Goal: Task Accomplishment & Management: Manage account settings

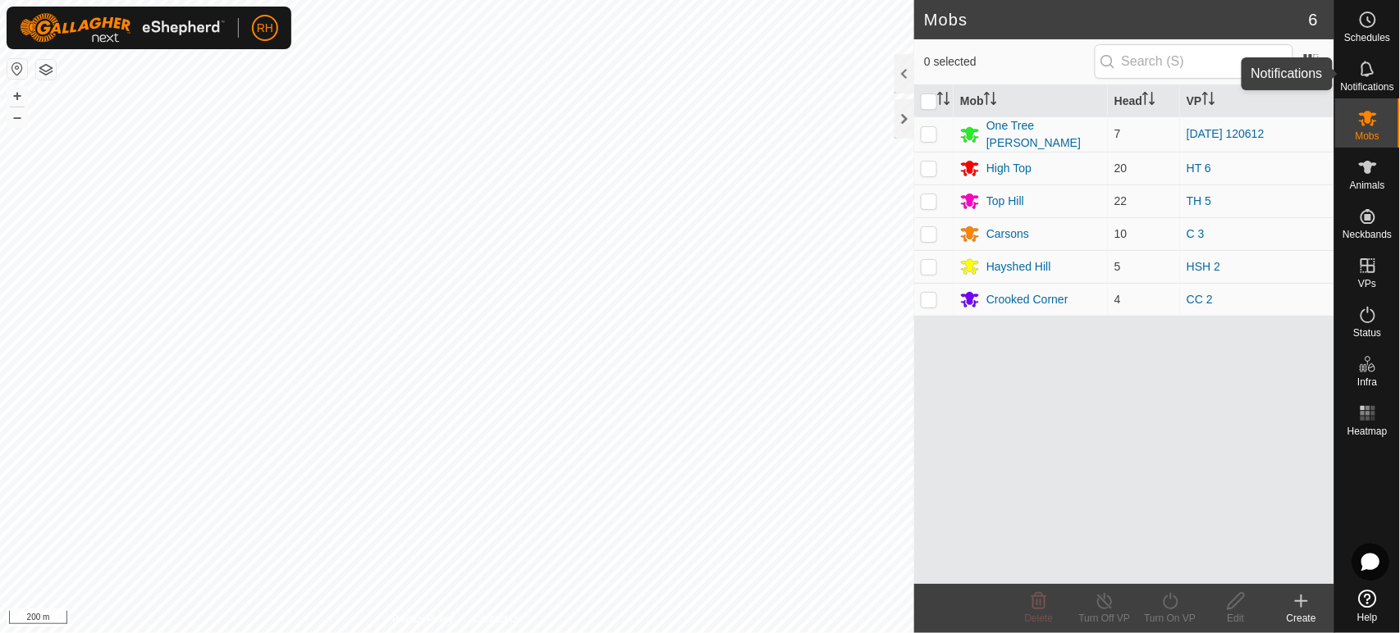
click at [1369, 68] on icon at bounding box center [1368, 69] width 20 height 20
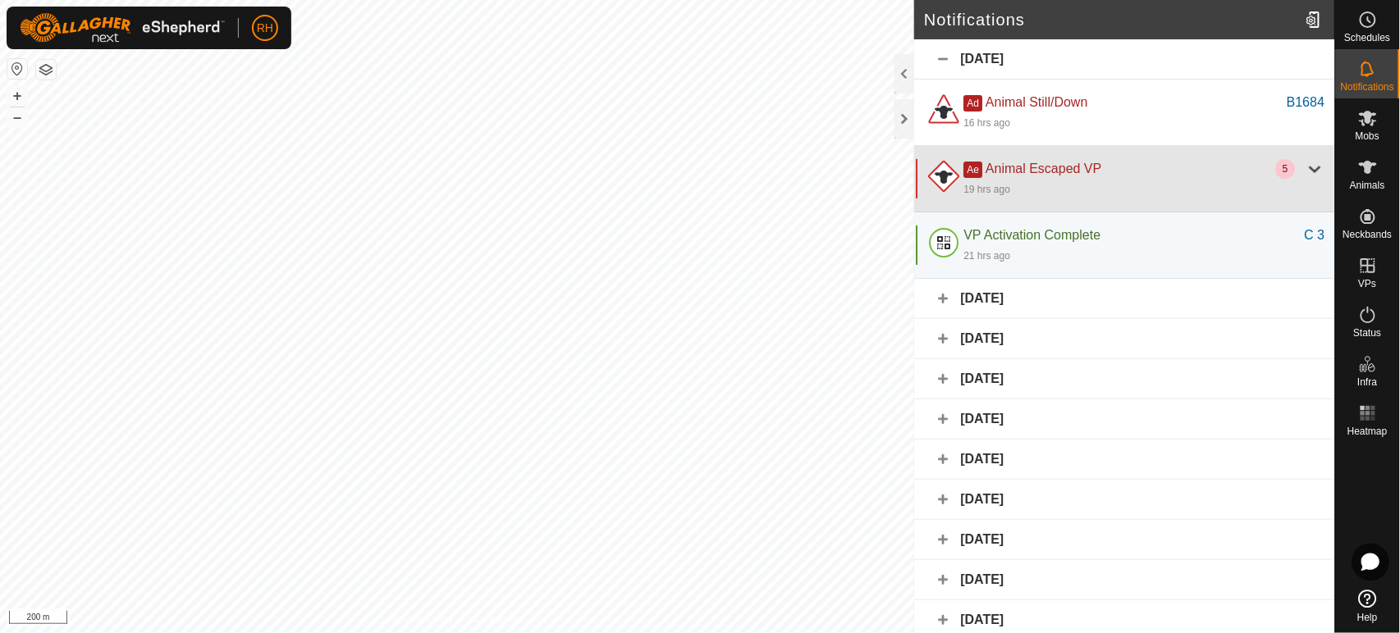
click at [1012, 189] on div "19 hrs ago" at bounding box center [1143, 189] width 361 height 20
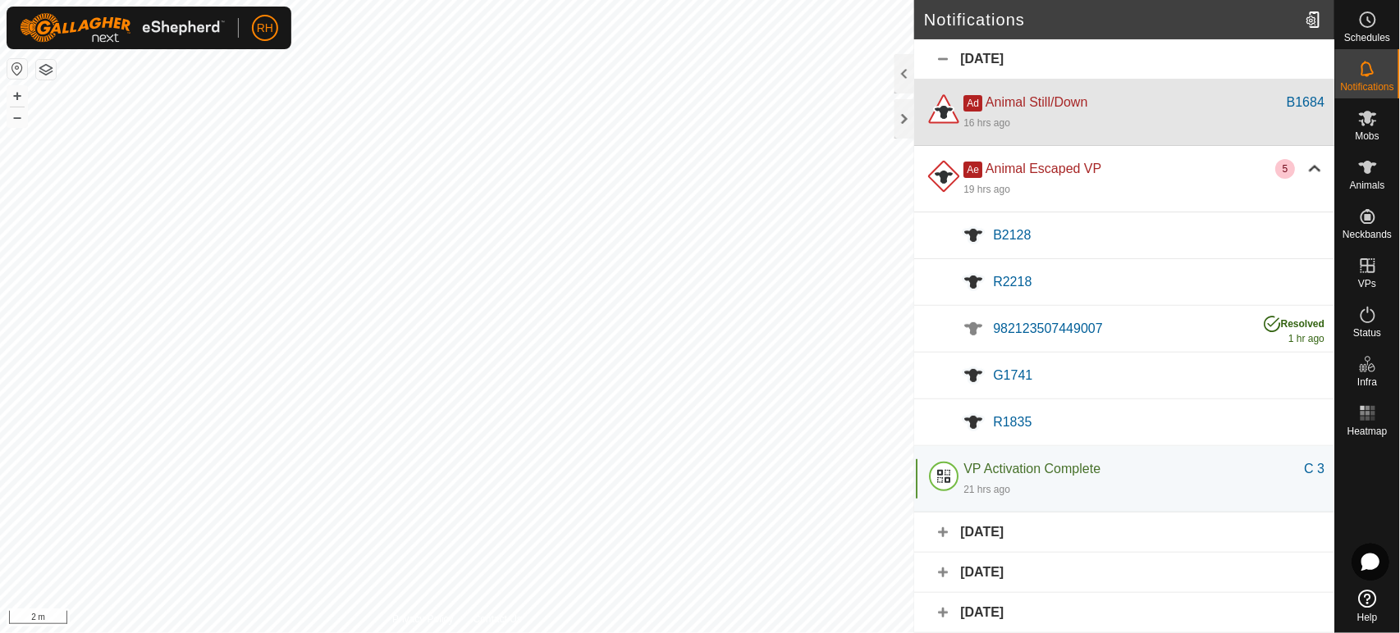
click at [1018, 120] on div "16 hrs ago" at bounding box center [1143, 122] width 361 height 20
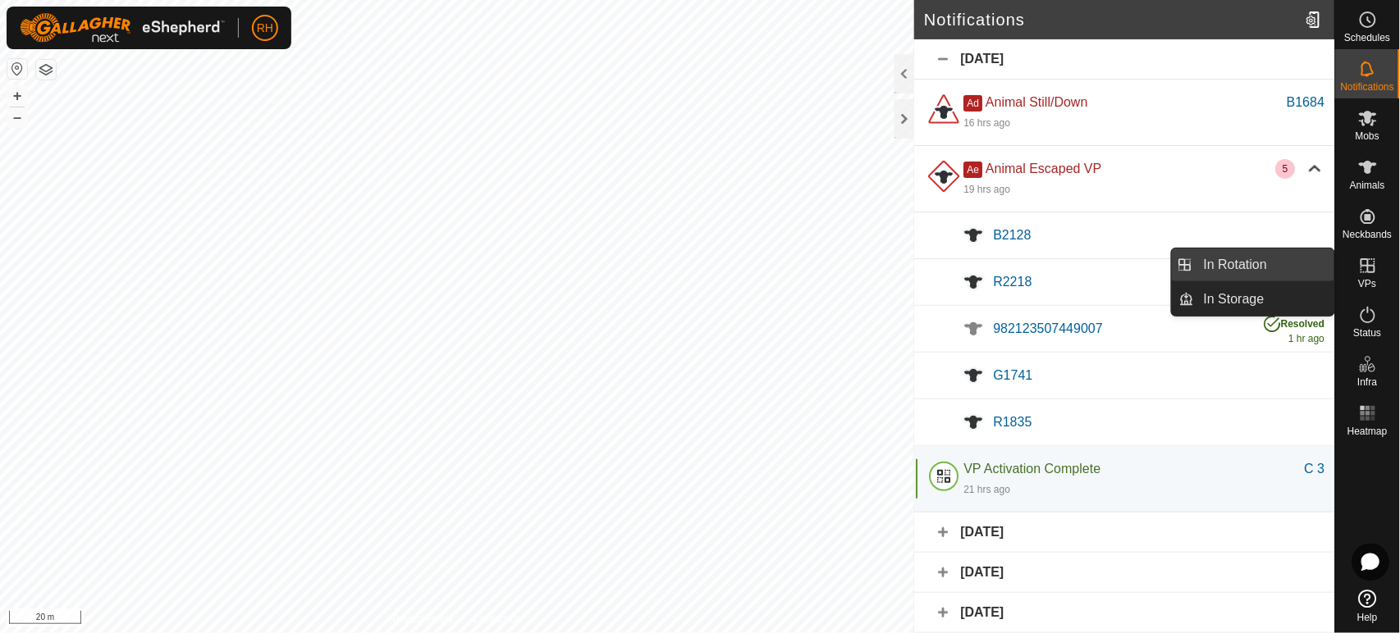
click at [1277, 263] on link "In Rotation" at bounding box center [1264, 265] width 140 height 33
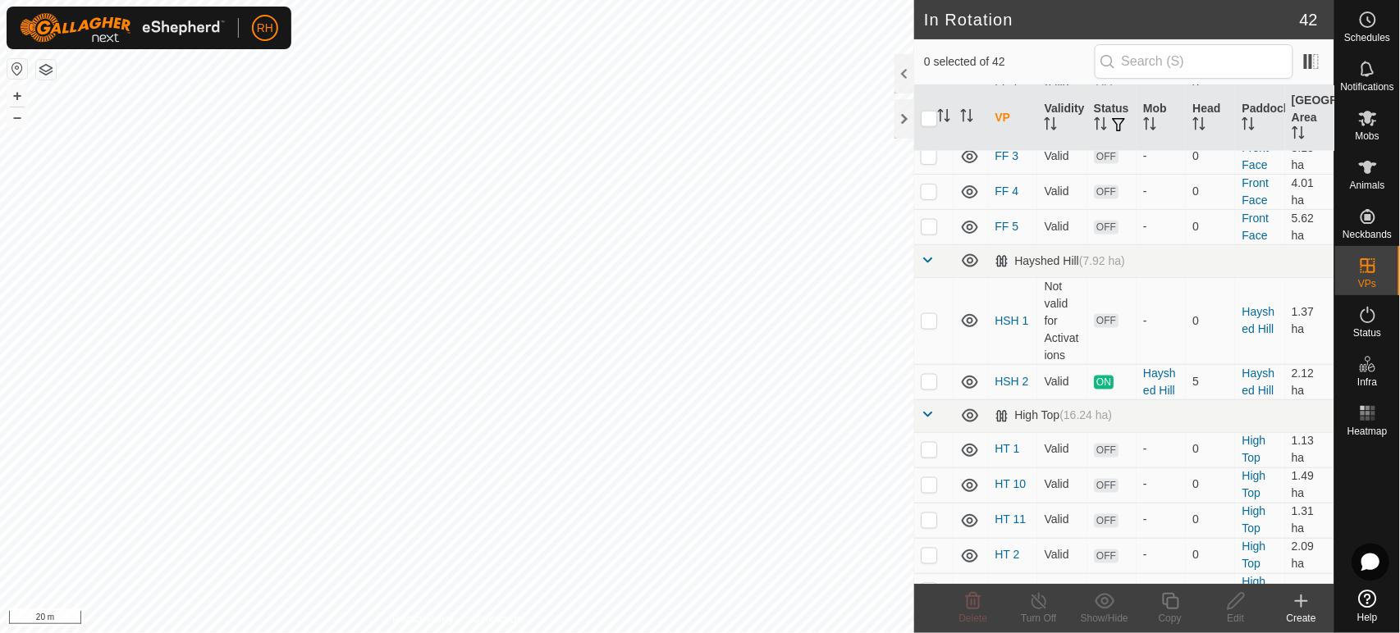
scroll to position [729, 0]
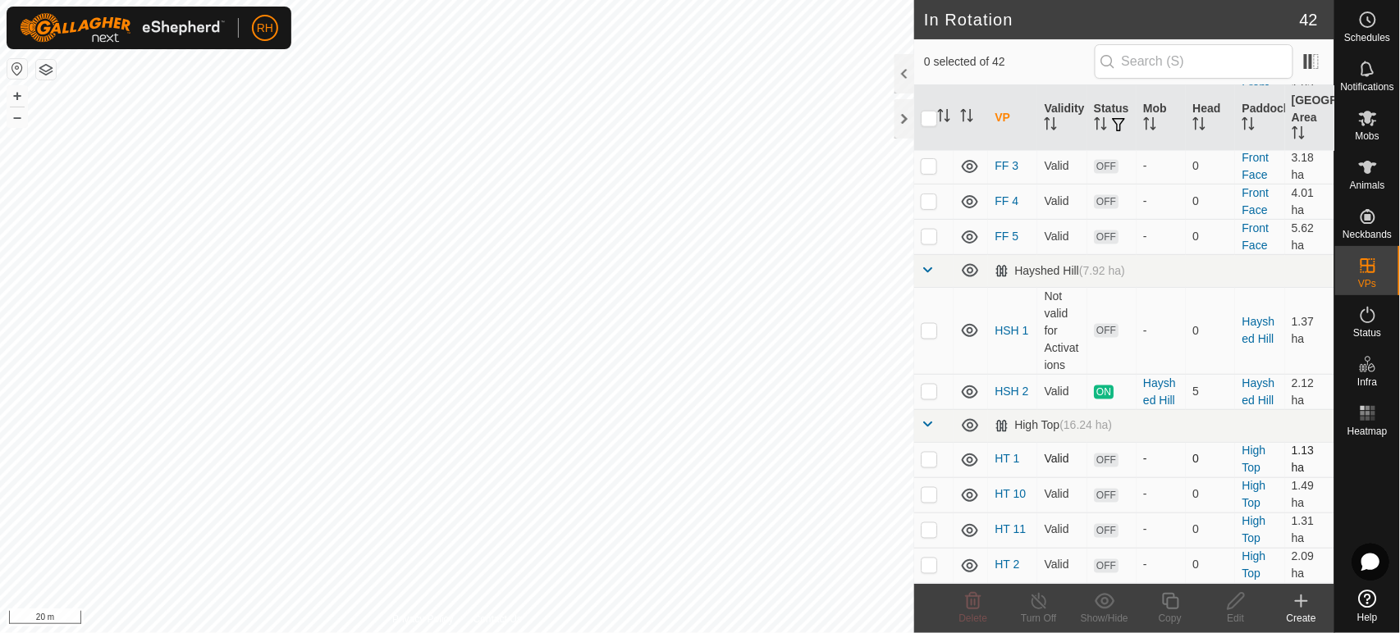
click at [930, 453] on p-checkbox at bounding box center [929, 459] width 16 height 13
checkbox input "true"
click at [922, 559] on p-checkbox at bounding box center [929, 565] width 16 height 13
checkbox input "true"
click at [926, 594] on p-checkbox at bounding box center [929, 600] width 16 height 13
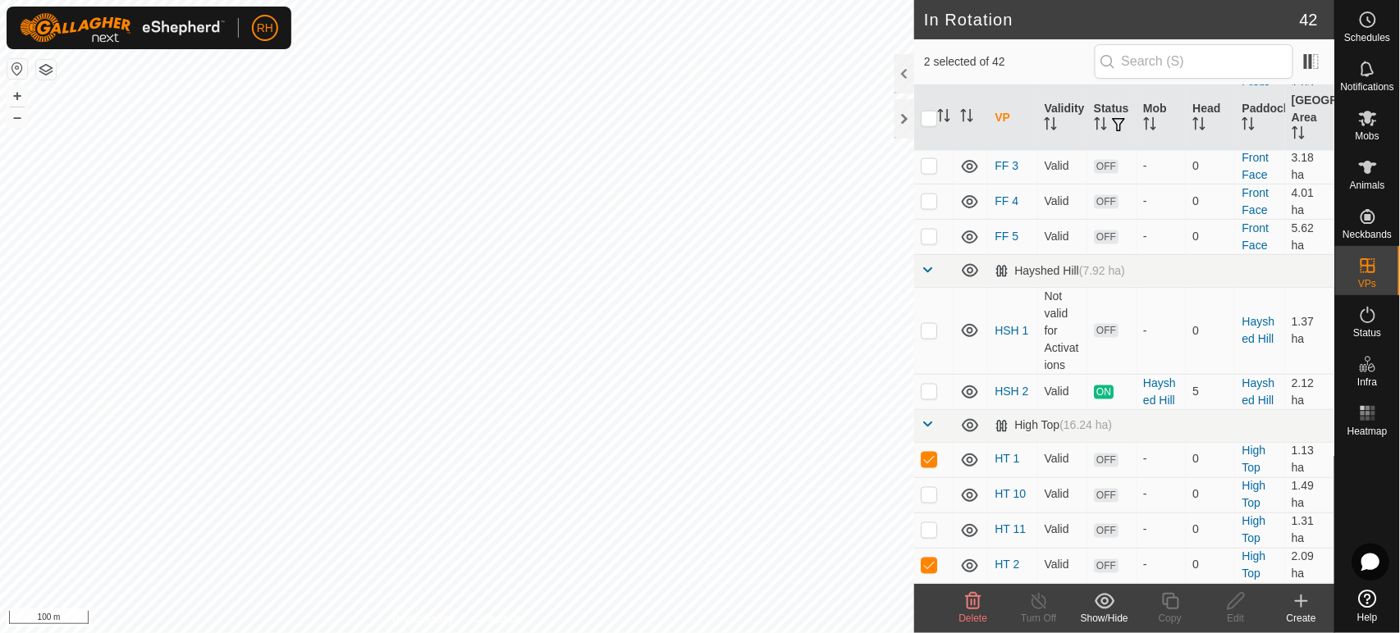
checkbox input "true"
click at [929, 559] on p-checkbox at bounding box center [929, 565] width 16 height 13
checkbox input "false"
click at [934, 453] on p-checkbox at bounding box center [929, 459] width 16 height 13
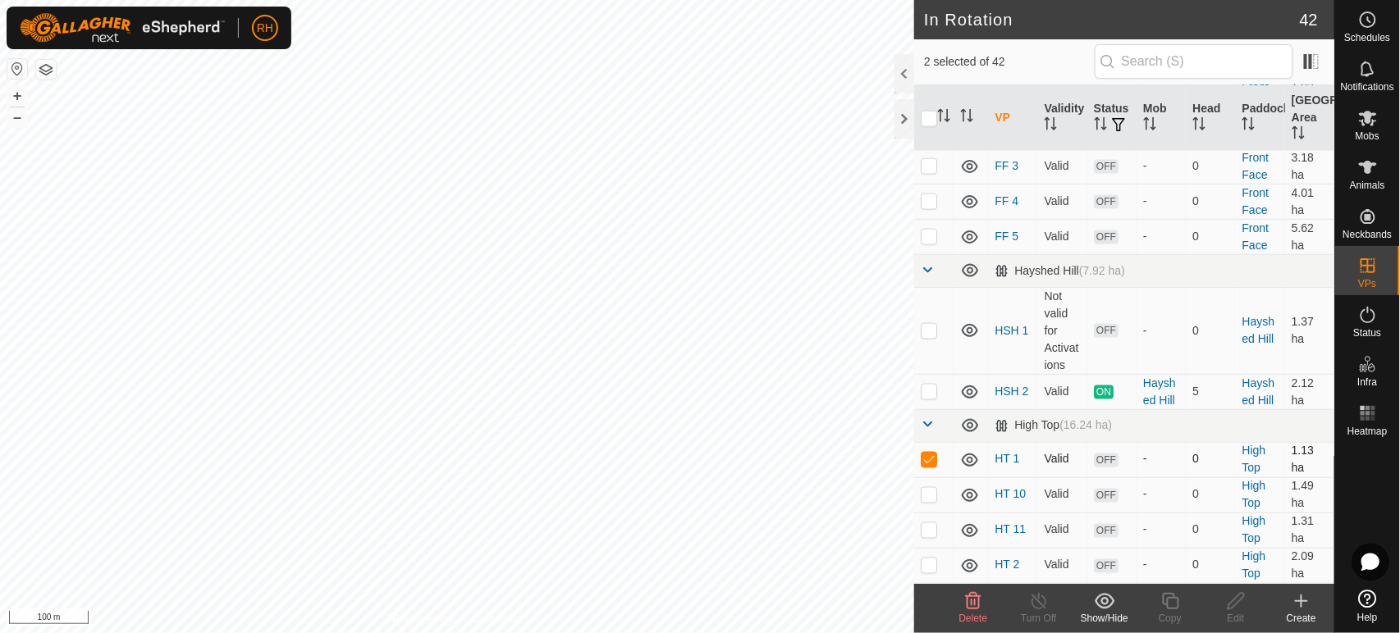
click at [930, 453] on p-checkbox at bounding box center [929, 459] width 16 height 13
checkbox input "false"
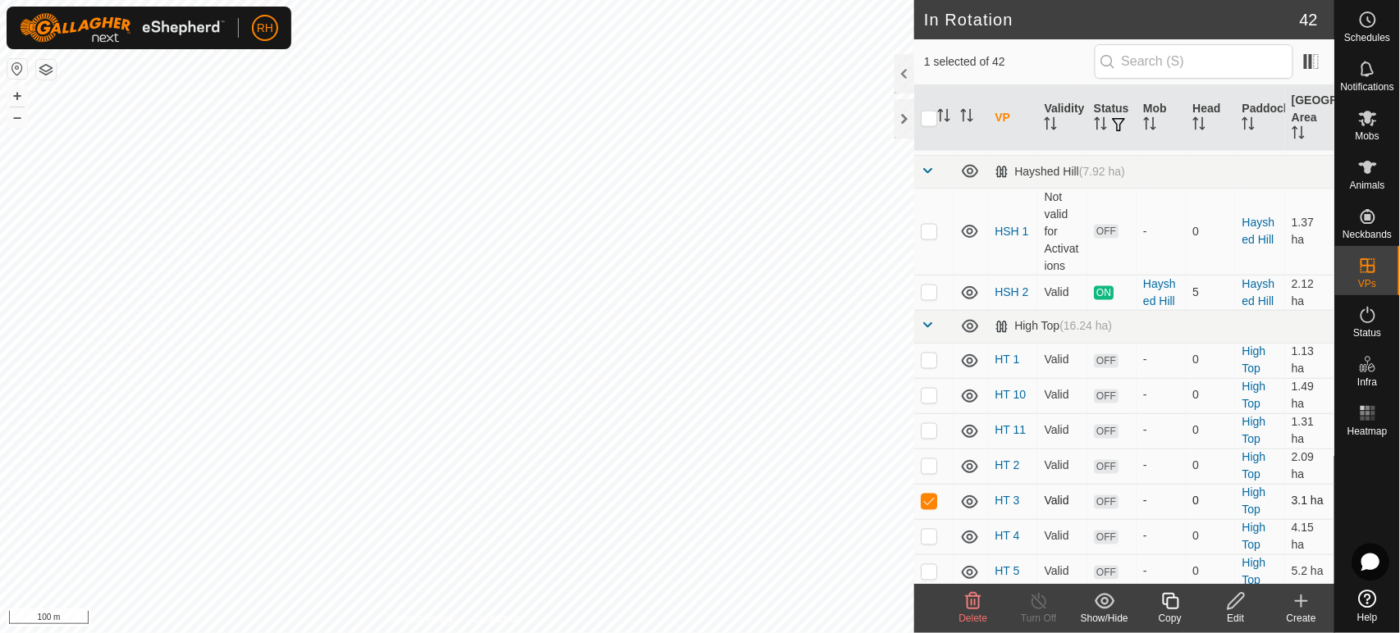
scroll to position [912, 0]
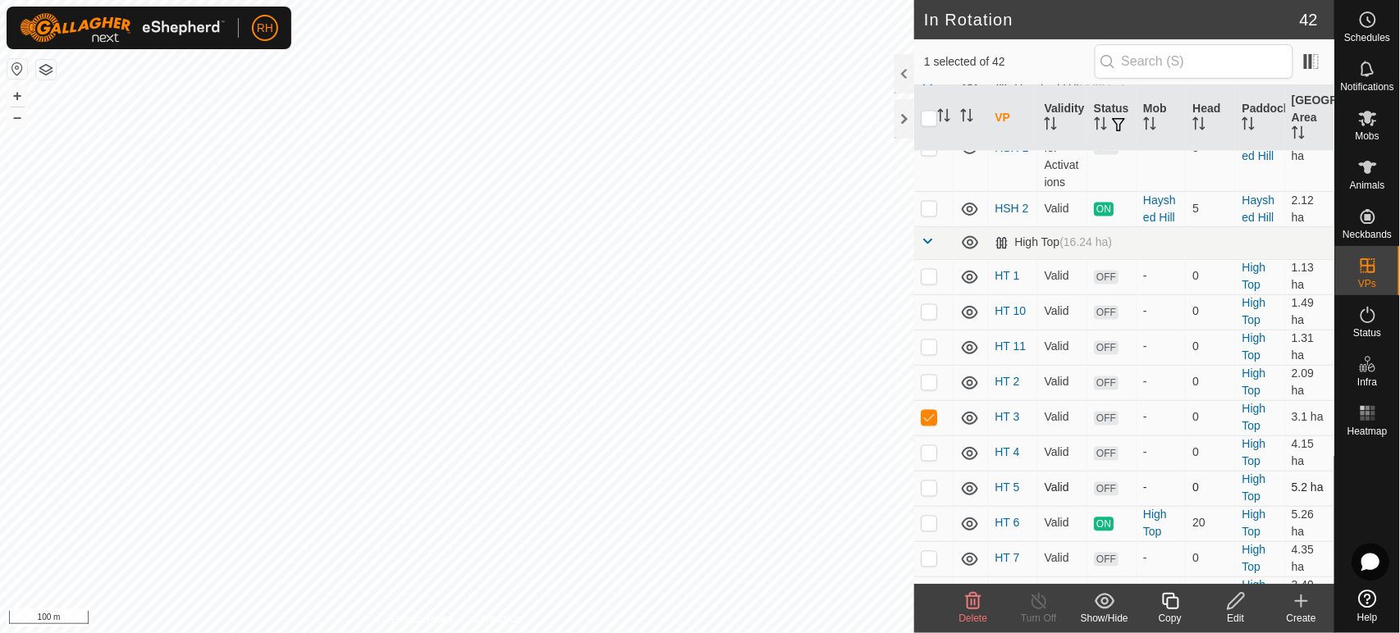
click at [930, 482] on p-checkbox at bounding box center [929, 488] width 16 height 13
checkbox input "true"
click at [934, 411] on p-checkbox at bounding box center [929, 417] width 16 height 13
checkbox input "false"
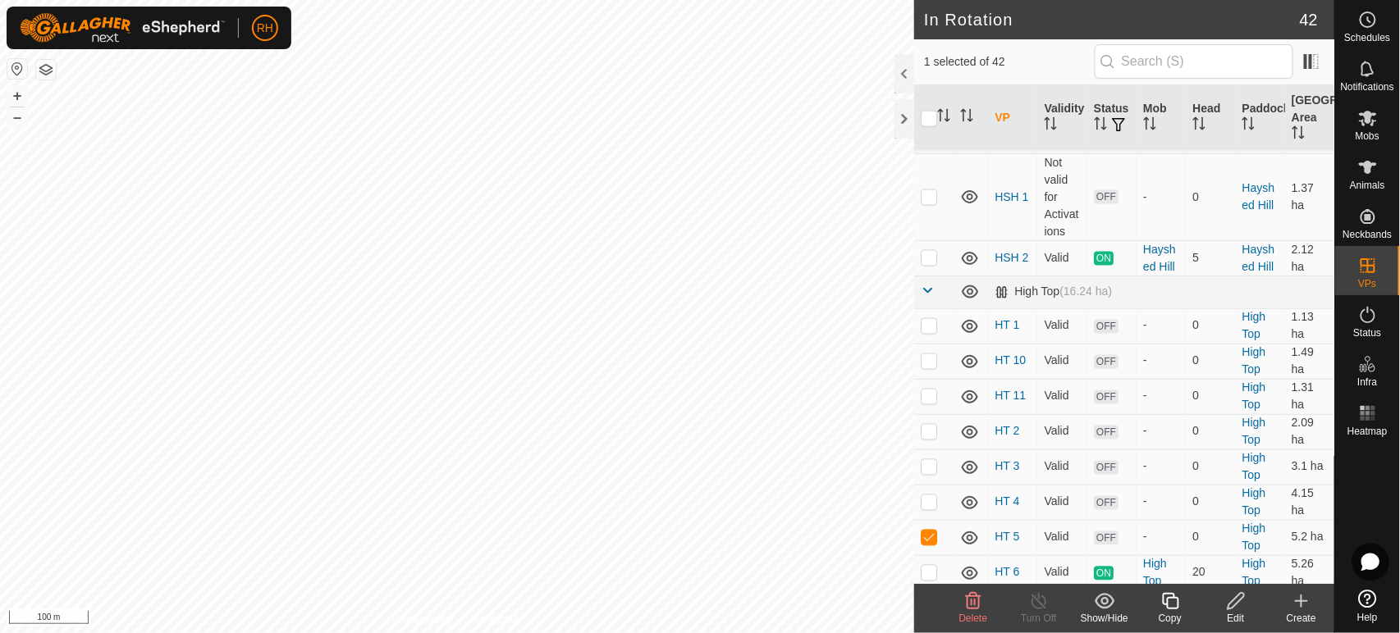
scroll to position [820, 0]
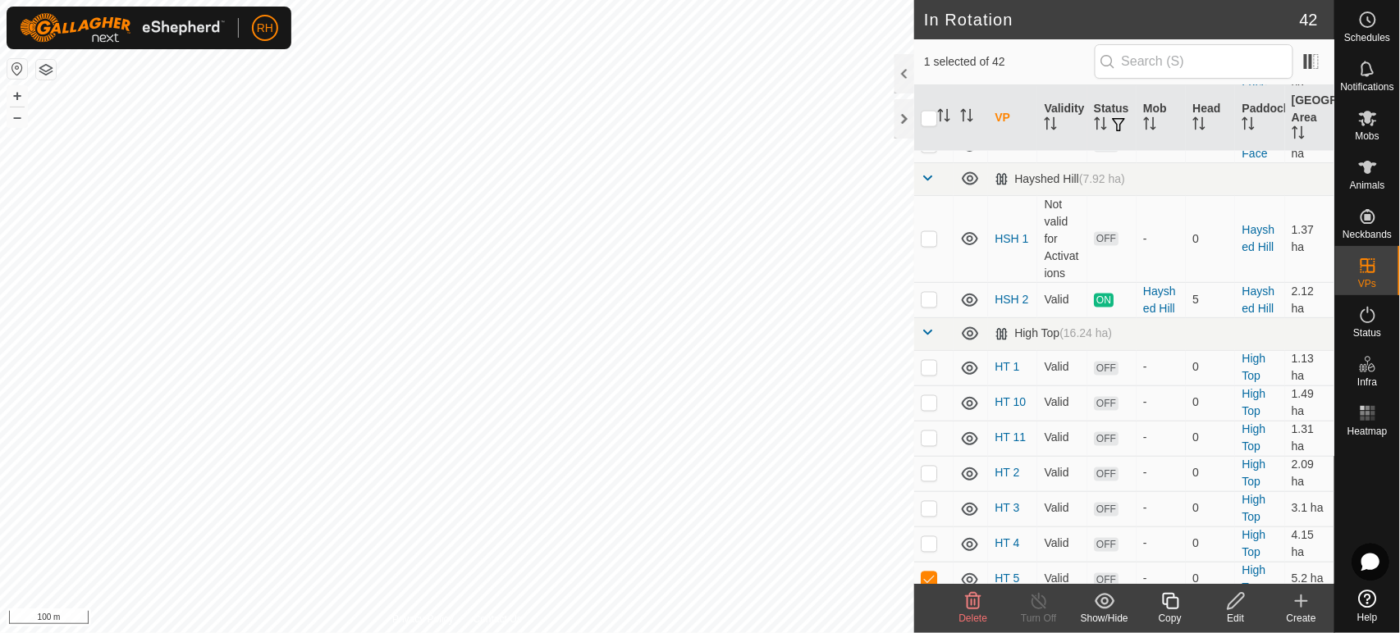
click at [1303, 596] on icon at bounding box center [1301, 602] width 20 height 20
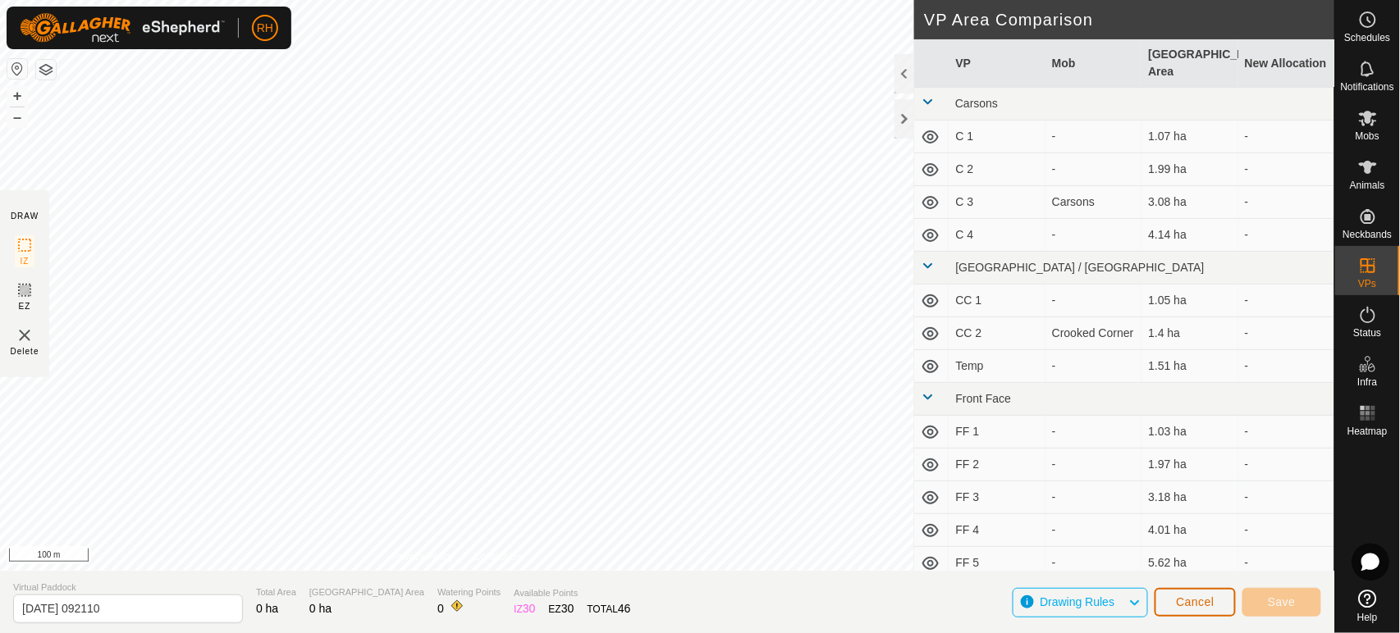
click at [1191, 600] on span "Cancel" at bounding box center [1195, 602] width 39 height 13
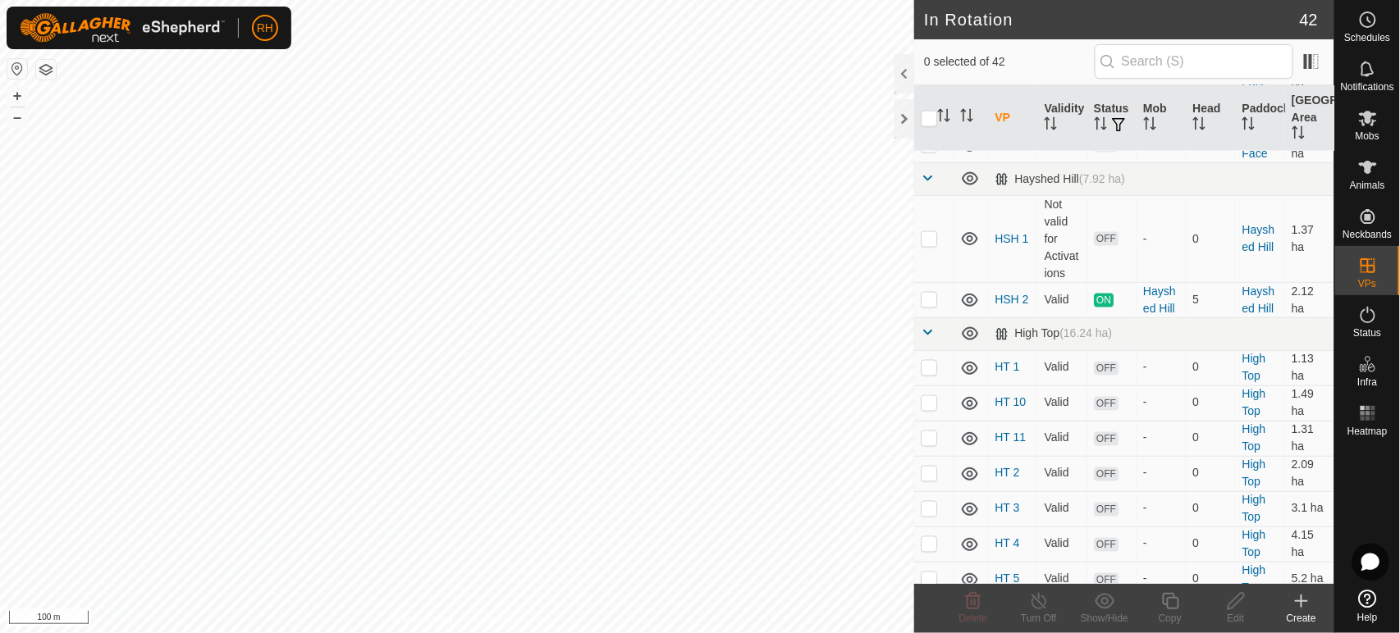
scroll to position [912, 0]
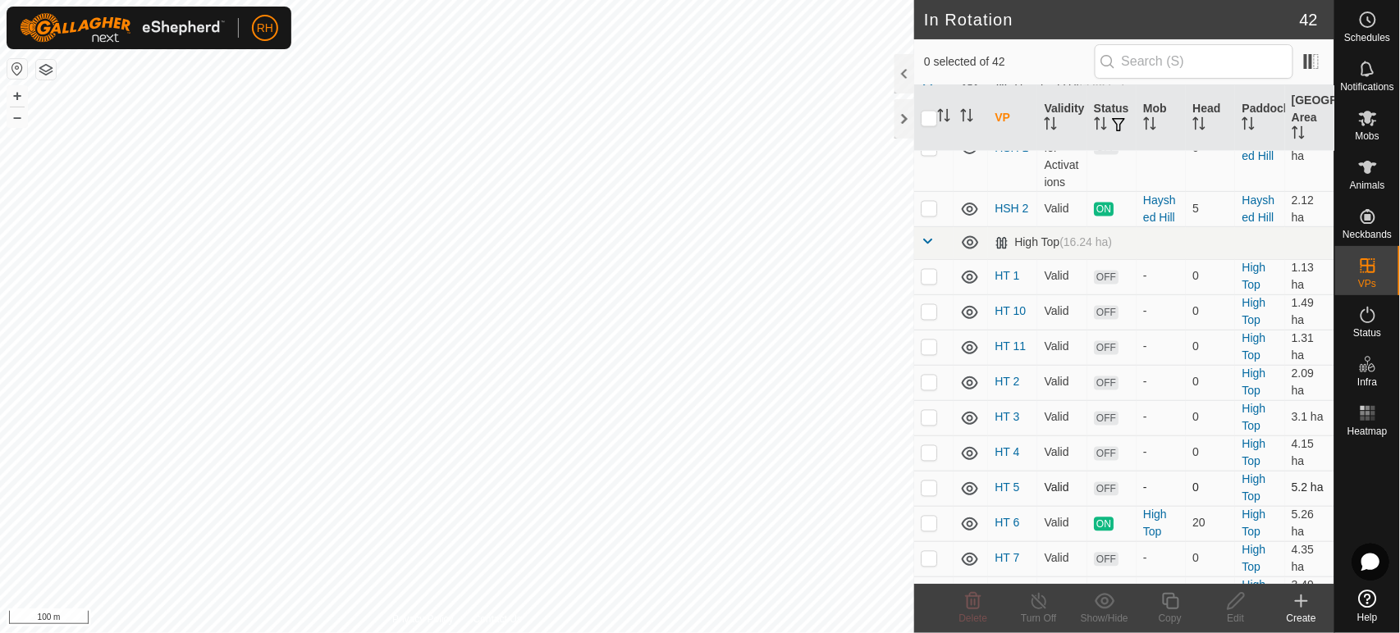
click at [930, 482] on p-checkbox at bounding box center [929, 488] width 16 height 13
checkbox input "true"
click at [1172, 602] on icon at bounding box center [1170, 602] width 21 height 20
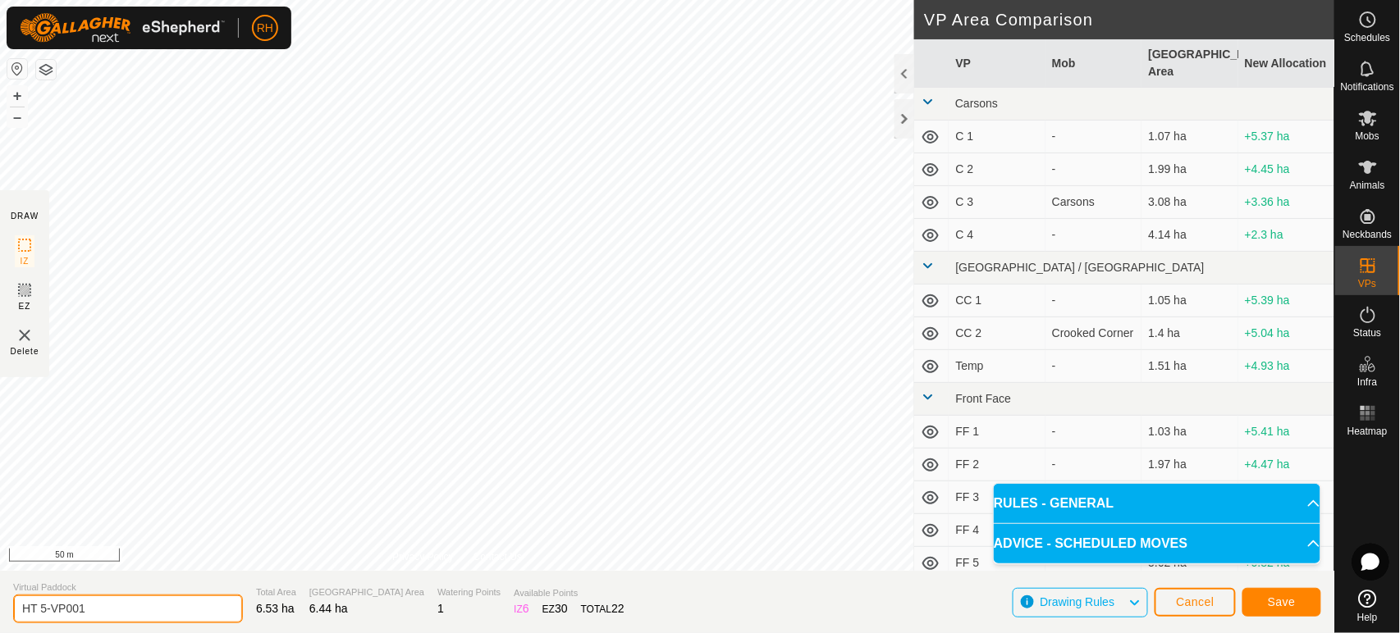
click at [108, 605] on input "HT 5-VP001" at bounding box center [128, 609] width 230 height 29
type input "HT transition"
click at [1281, 599] on span "Save" at bounding box center [1282, 602] width 28 height 13
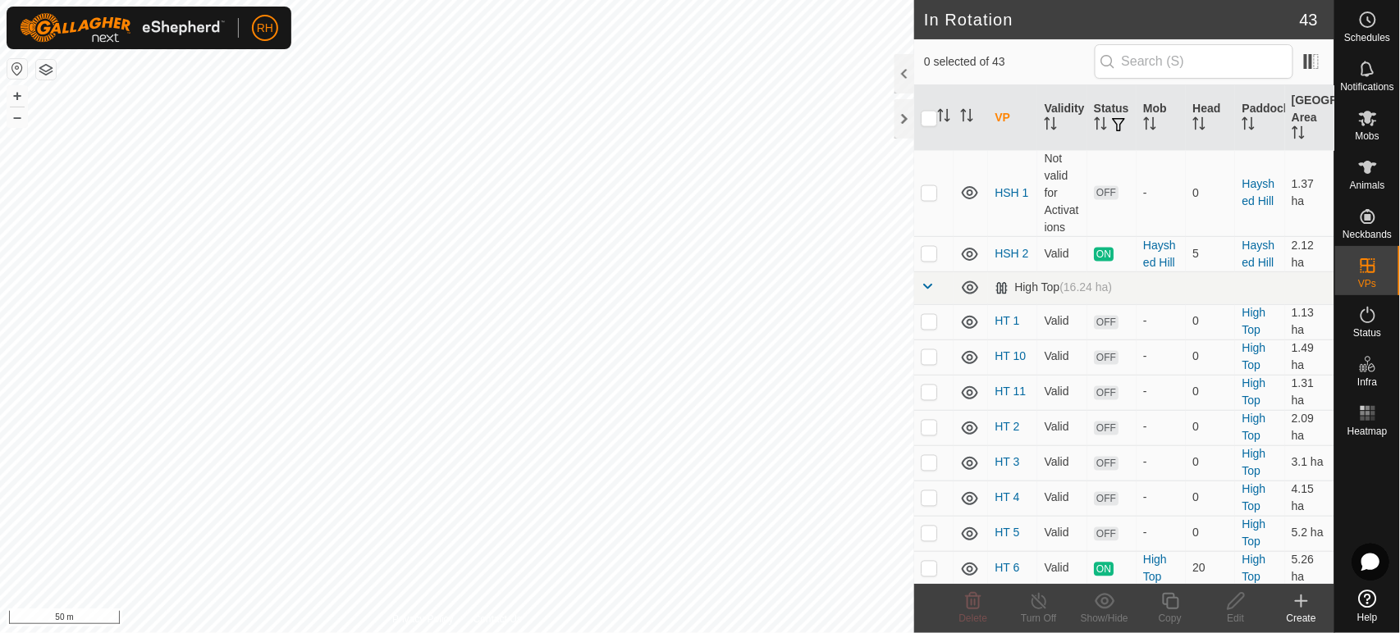
scroll to position [912, 0]
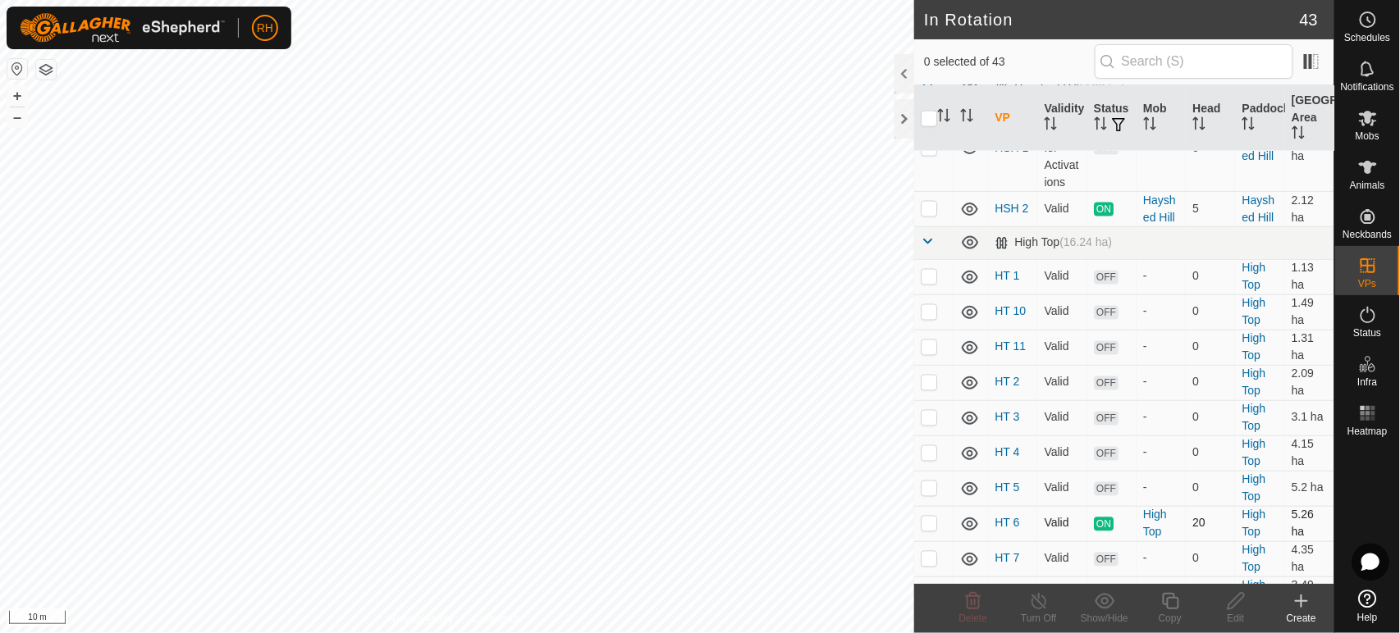
click at [928, 517] on p-checkbox at bounding box center [929, 523] width 16 height 13
checkbox input "false"
checkbox input "true"
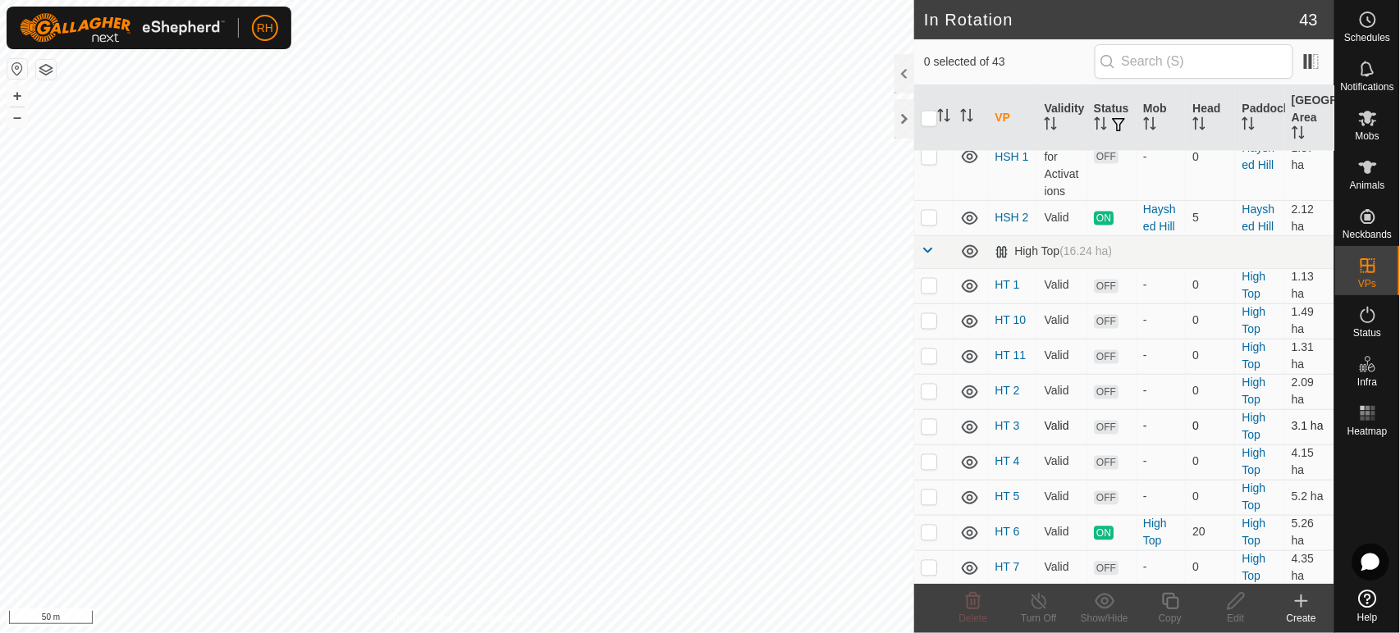
scroll to position [1003, 0]
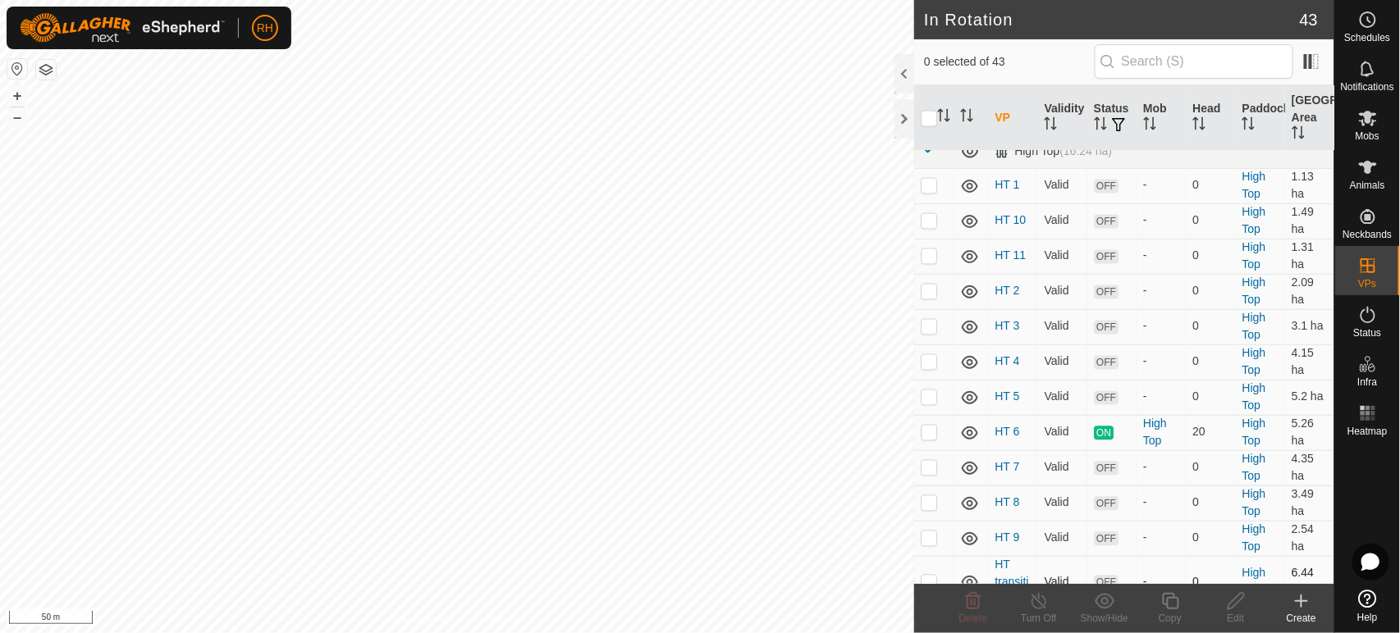
click at [932, 576] on p-checkbox at bounding box center [929, 582] width 16 height 13
checkbox input "true"
click at [1236, 603] on icon at bounding box center [1235, 601] width 16 height 16
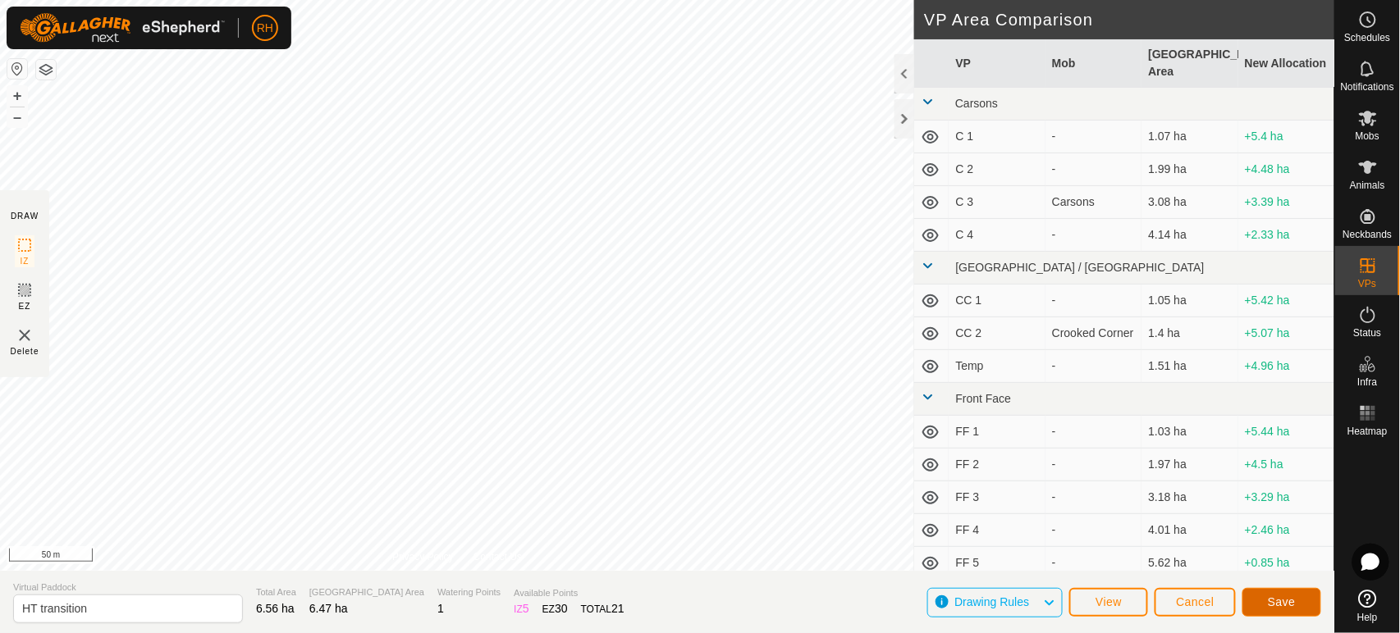
click at [1290, 602] on span "Save" at bounding box center [1282, 602] width 28 height 13
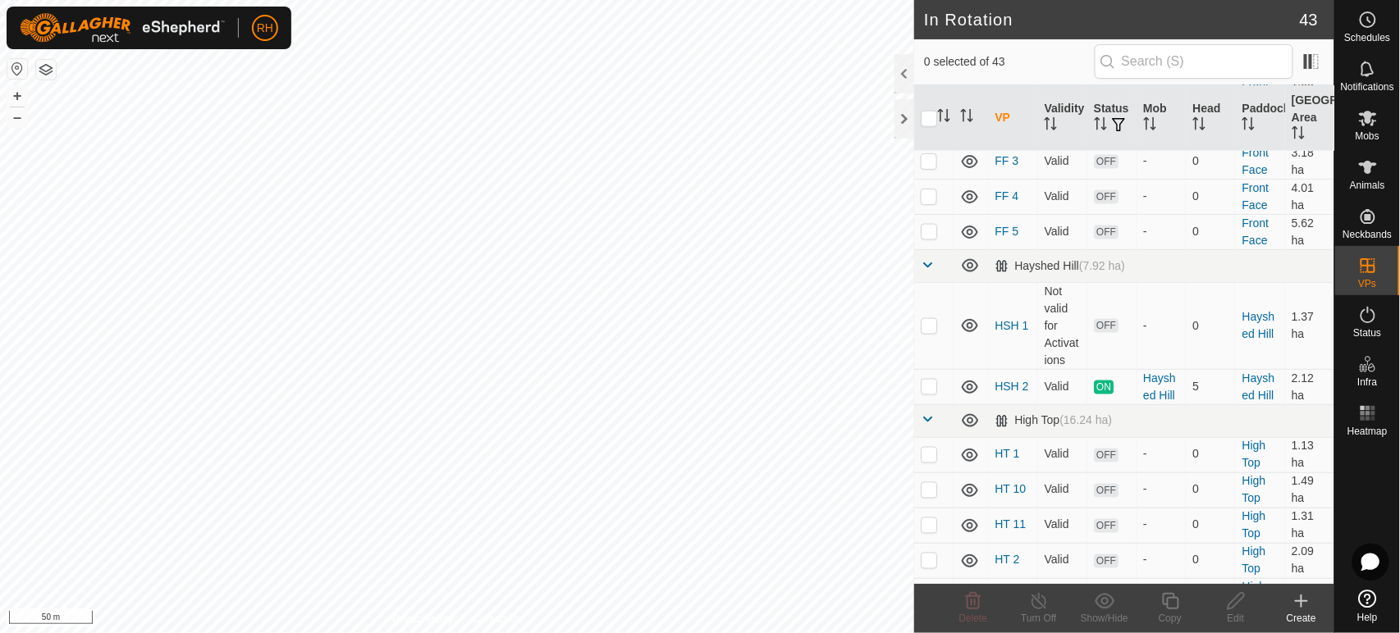
scroll to position [820, 0]
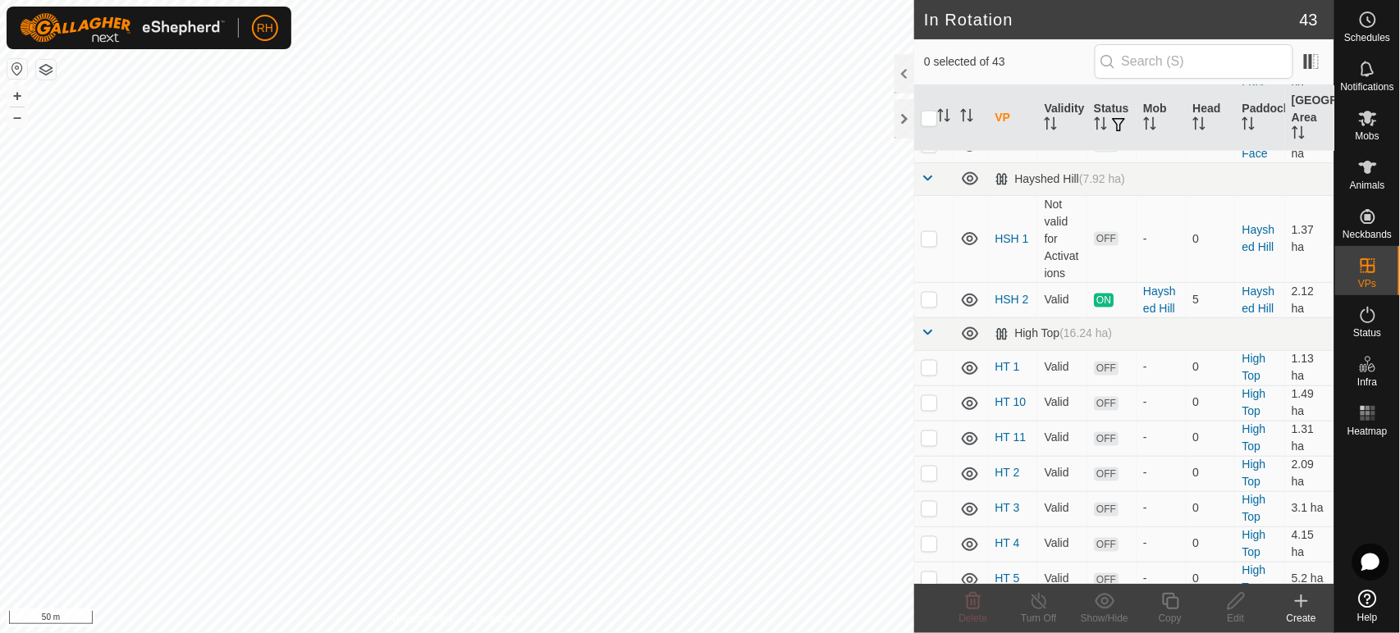
click at [1007, 608] on link "HT 6" at bounding box center [1006, 614] width 25 height 13
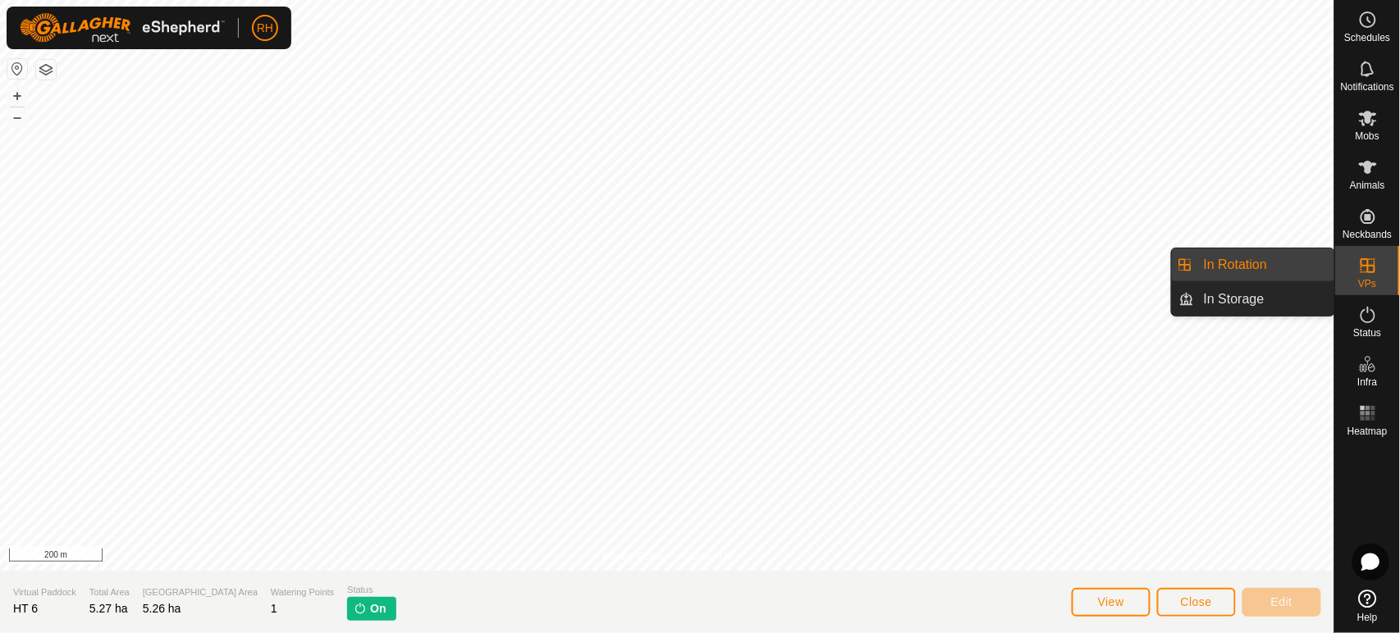
click at [1232, 264] on link "In Rotation" at bounding box center [1264, 265] width 140 height 33
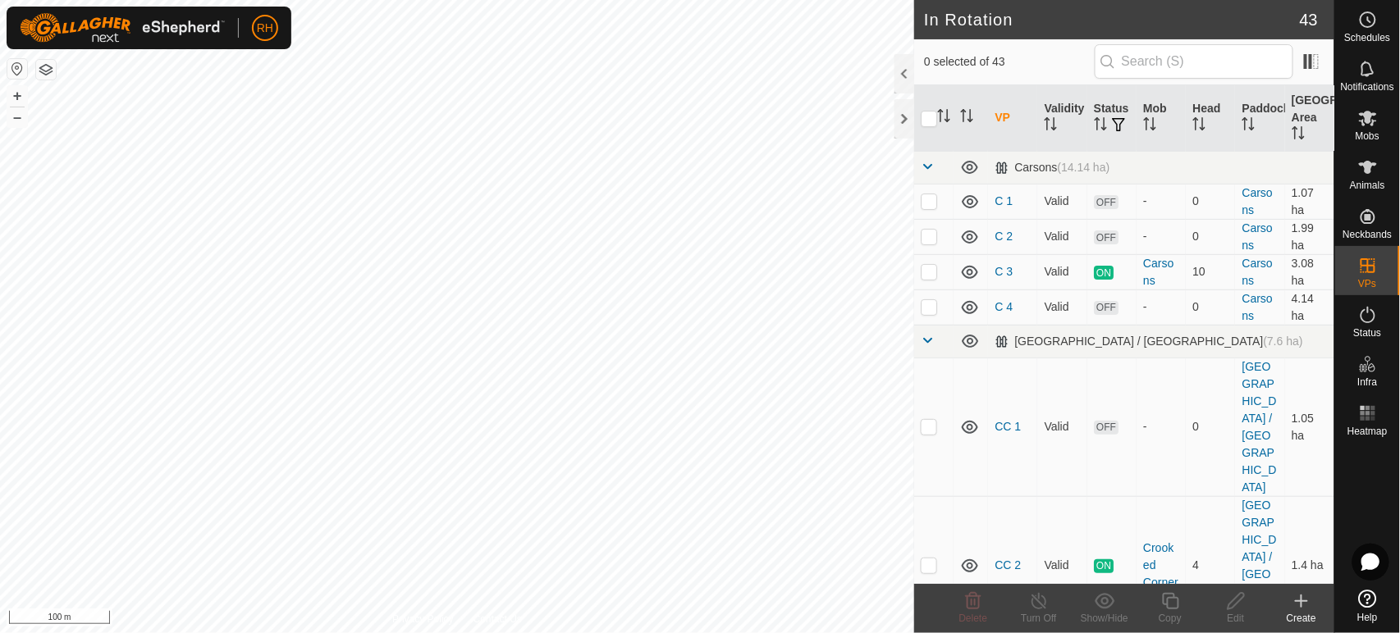
click at [1301, 601] on icon at bounding box center [1300, 601] width 11 height 0
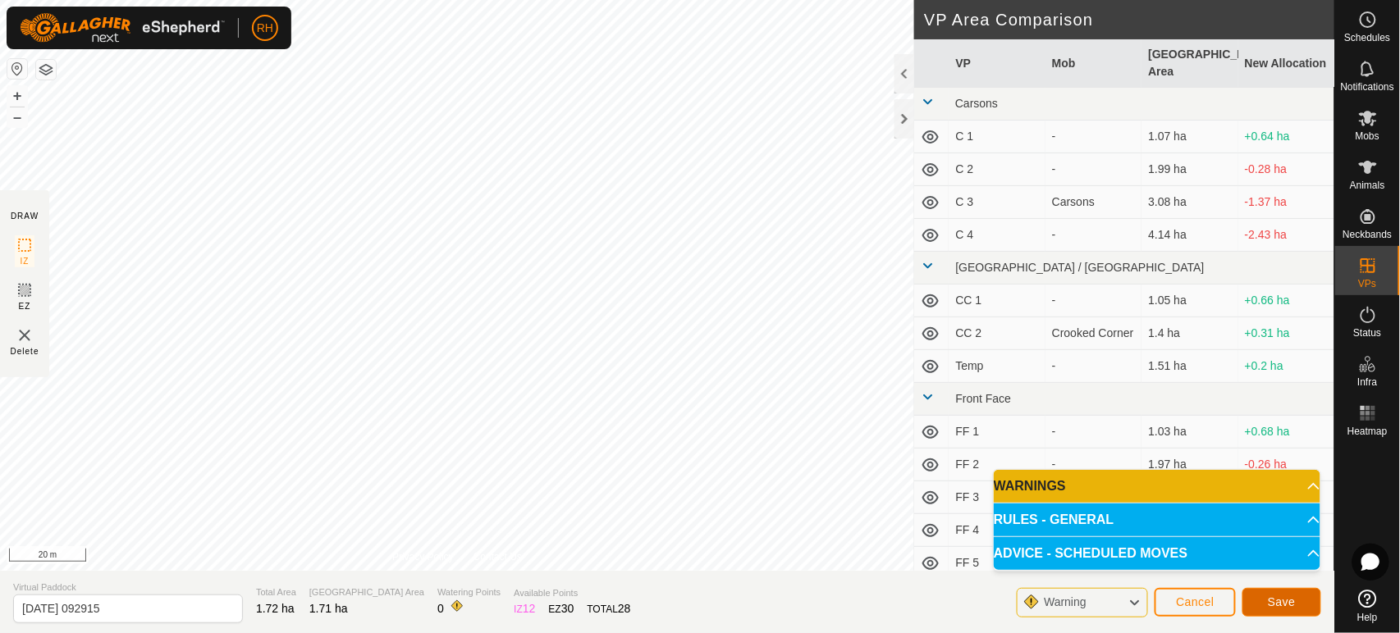
click at [1294, 599] on span "Save" at bounding box center [1282, 602] width 28 height 13
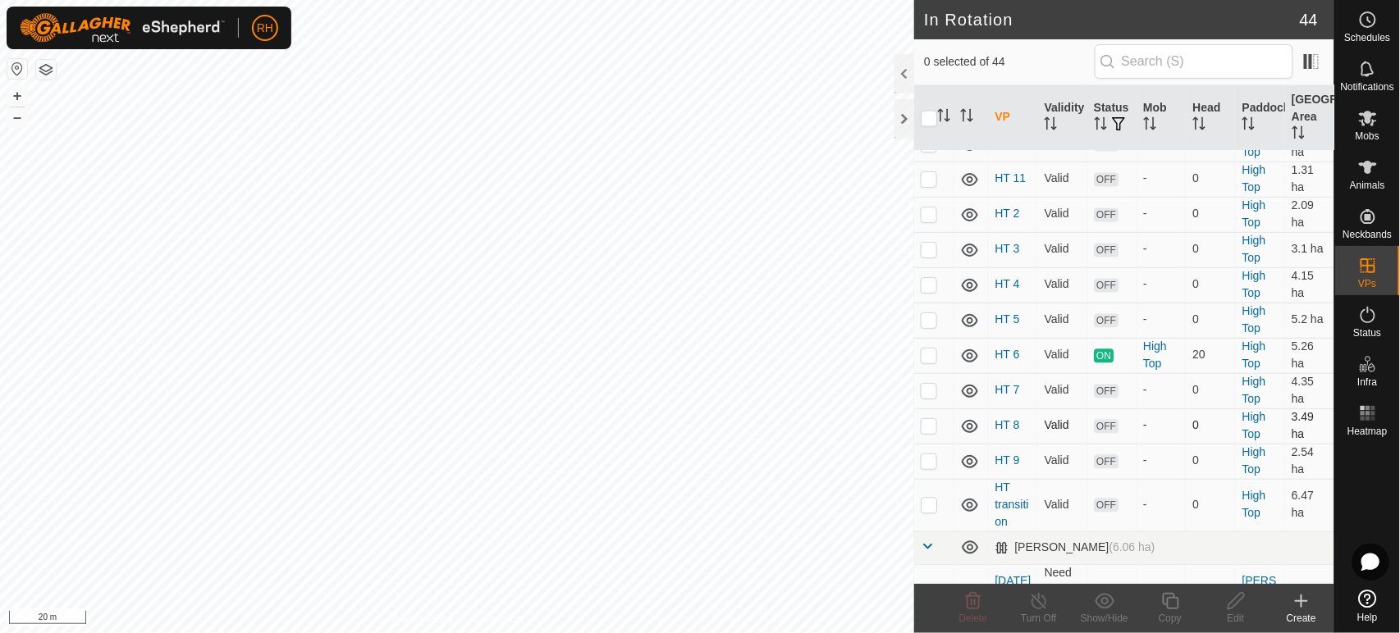
scroll to position [1094, 0]
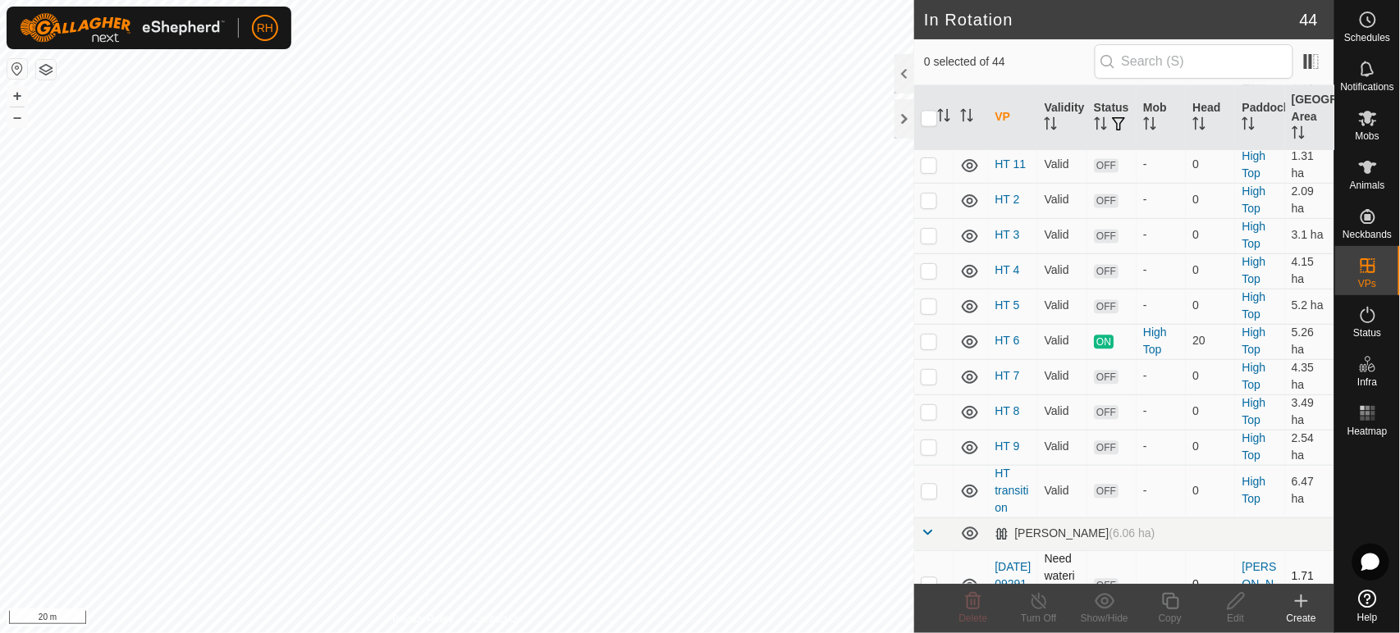
click at [929, 578] on p-checkbox at bounding box center [929, 584] width 16 height 13
checkbox input "true"
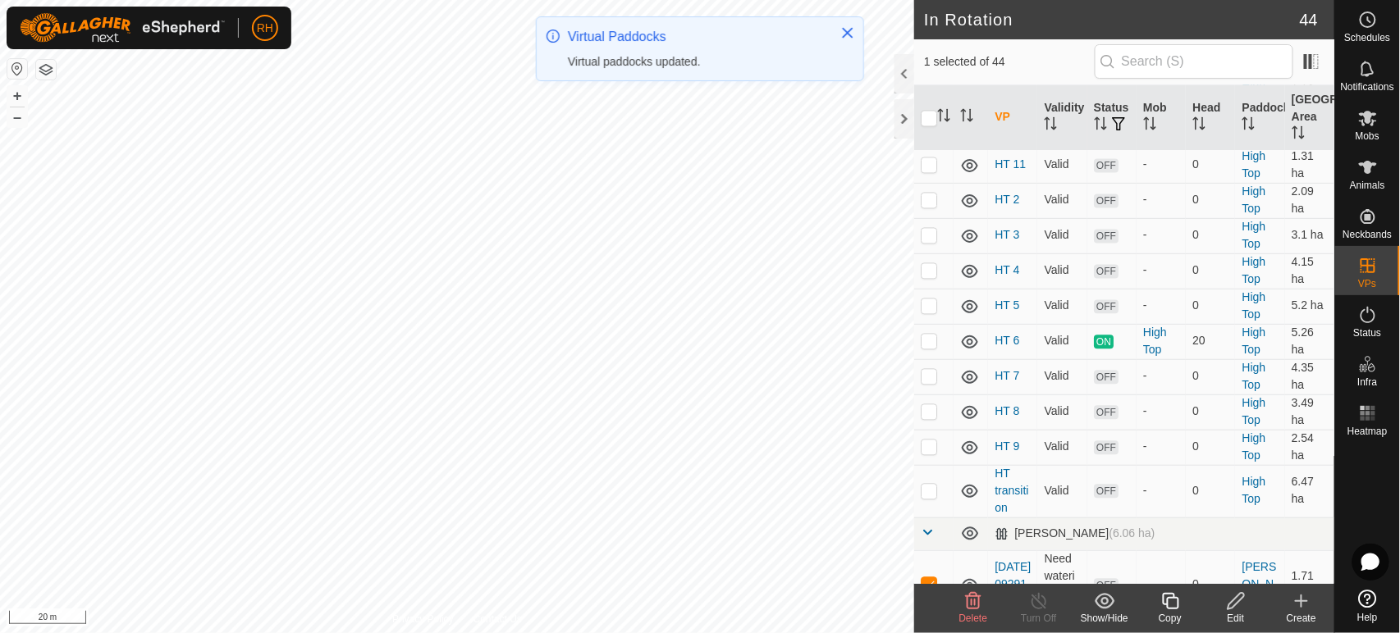
click at [1232, 597] on icon at bounding box center [1236, 602] width 21 height 20
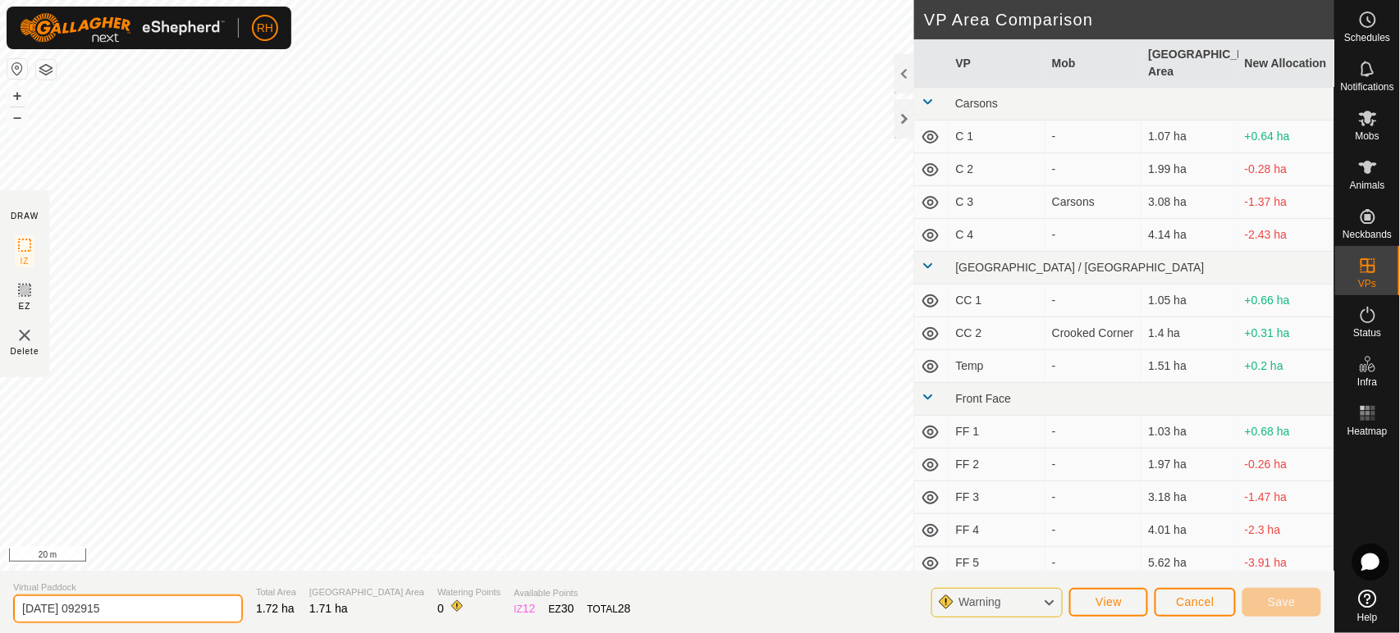
drag, startPoint x: 139, startPoint y: 611, endPoint x: 7, endPoint y: 615, distance: 131.3
click at [7, 615] on section "Virtual Paddock [DATE] 092915 Total Area 1.72 ha Grazing Area 1.71 ha Watering …" at bounding box center [667, 602] width 1334 height 62
type input "ML 1"
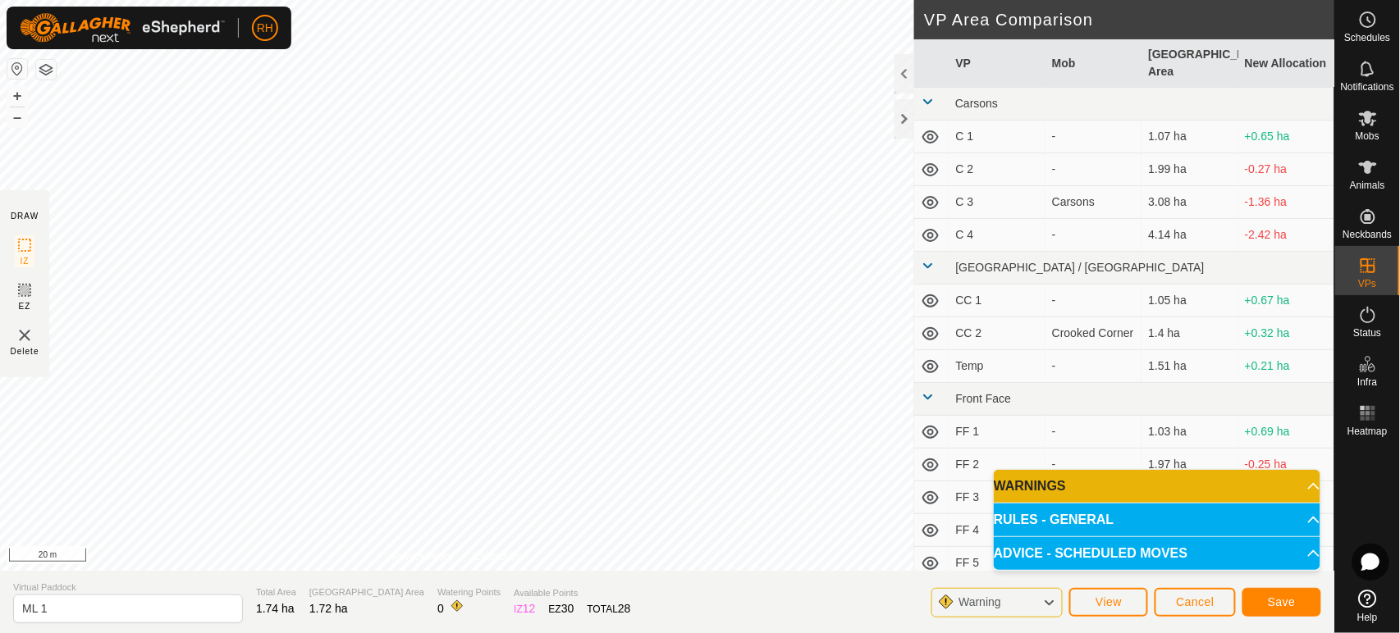
click at [1049, 594] on icon at bounding box center [1048, 602] width 13 height 21
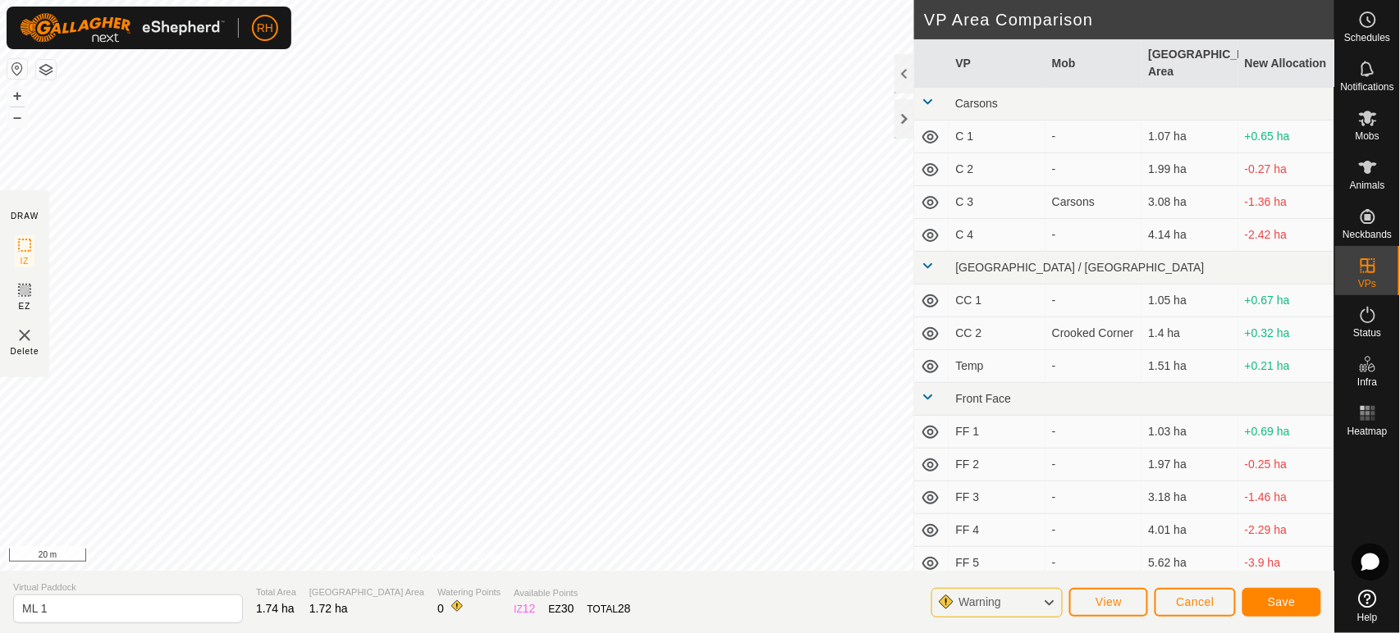
click at [1043, 602] on icon at bounding box center [1048, 602] width 13 height 21
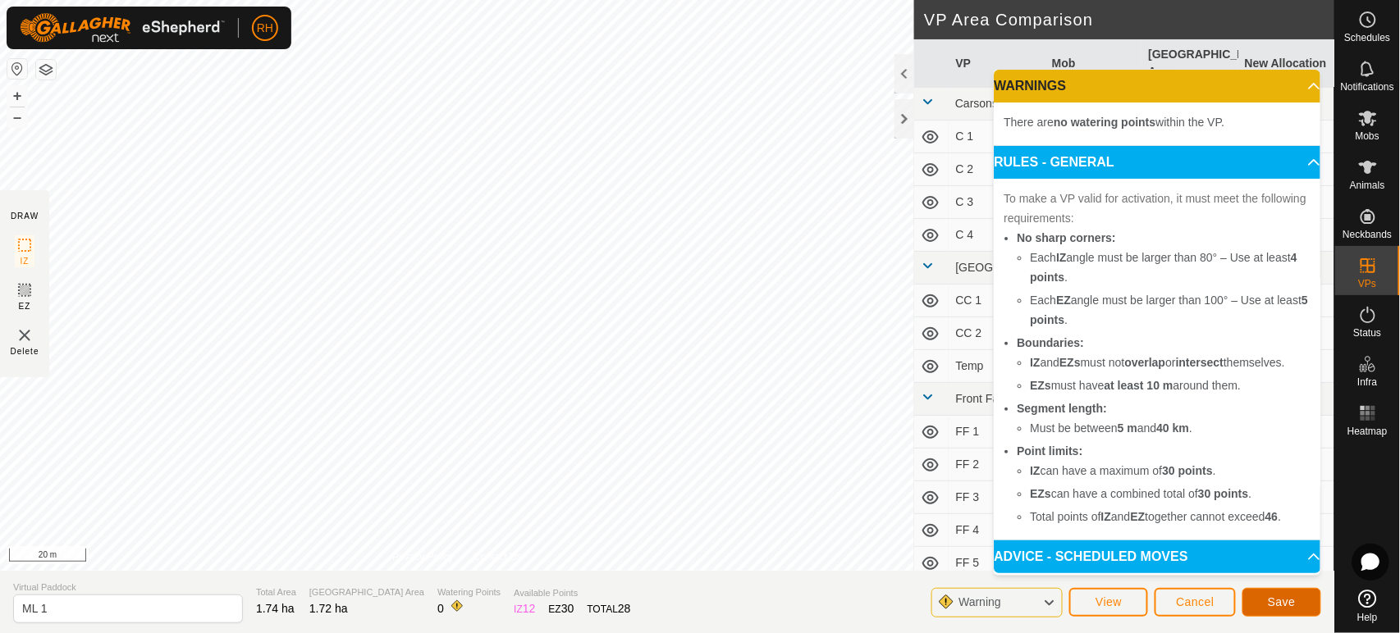
click at [1284, 599] on span "Save" at bounding box center [1282, 602] width 28 height 13
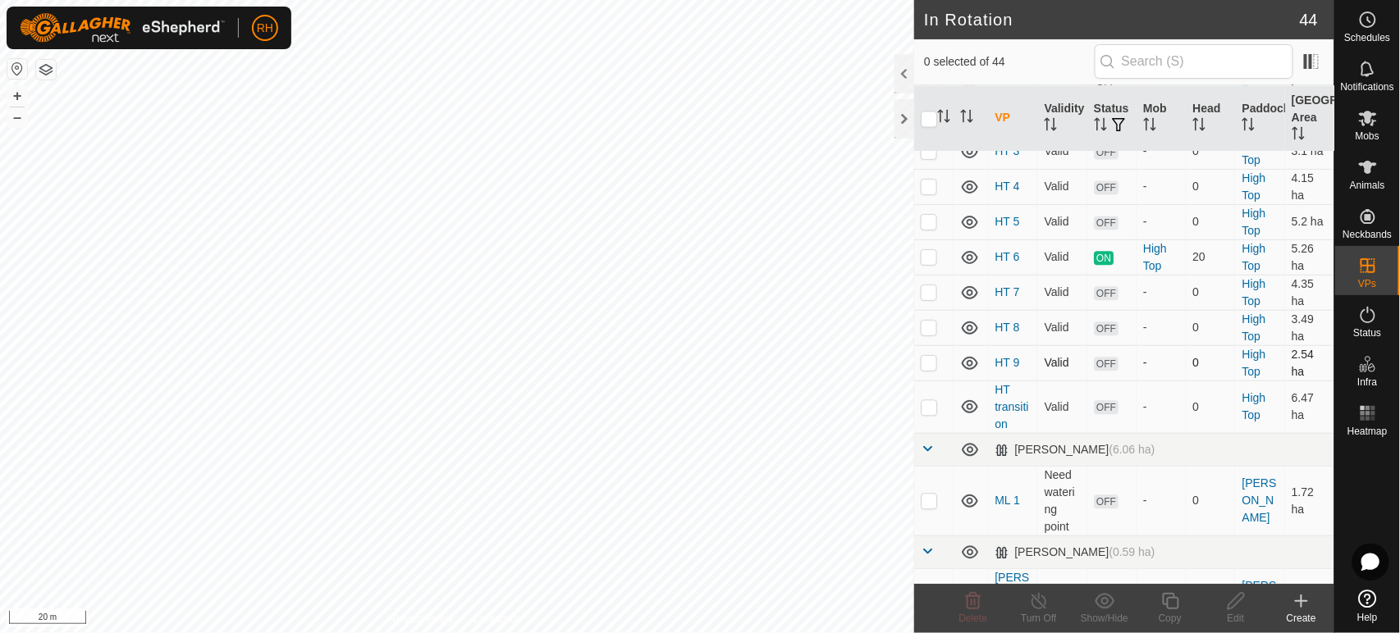
scroll to position [1183, 0]
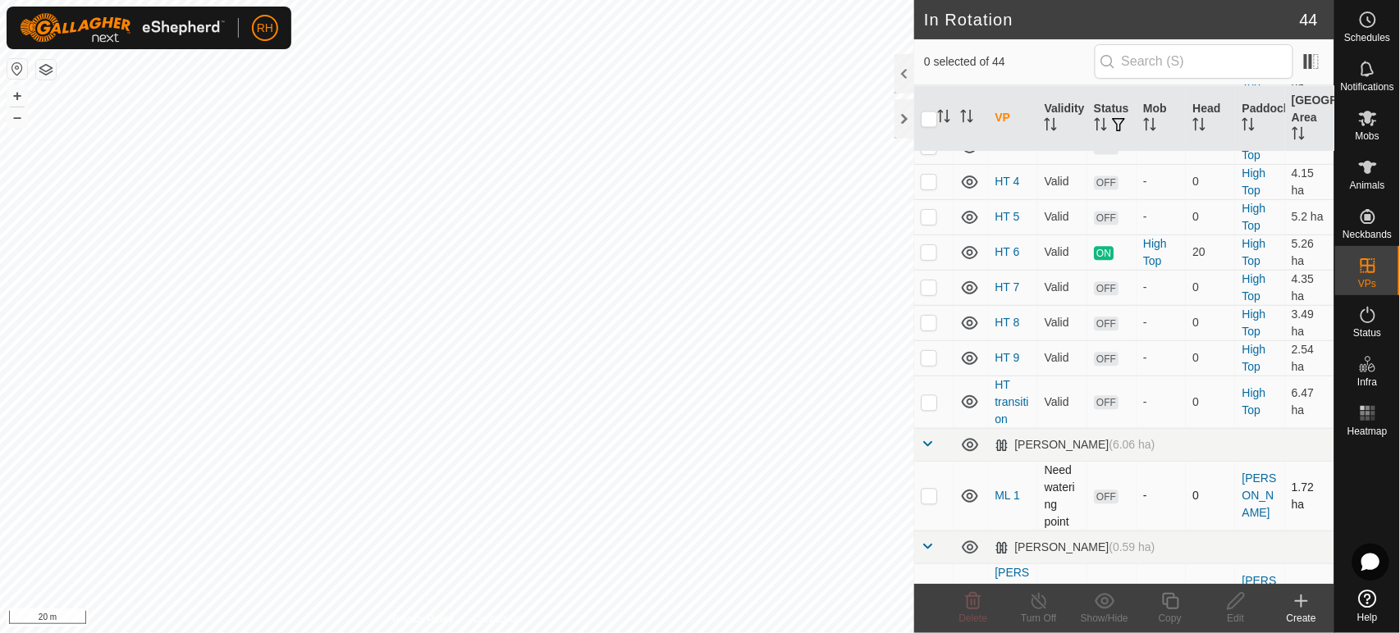
click at [931, 489] on p-checkbox at bounding box center [929, 495] width 16 height 13
checkbox input "true"
click at [1237, 597] on icon at bounding box center [1235, 601] width 16 height 16
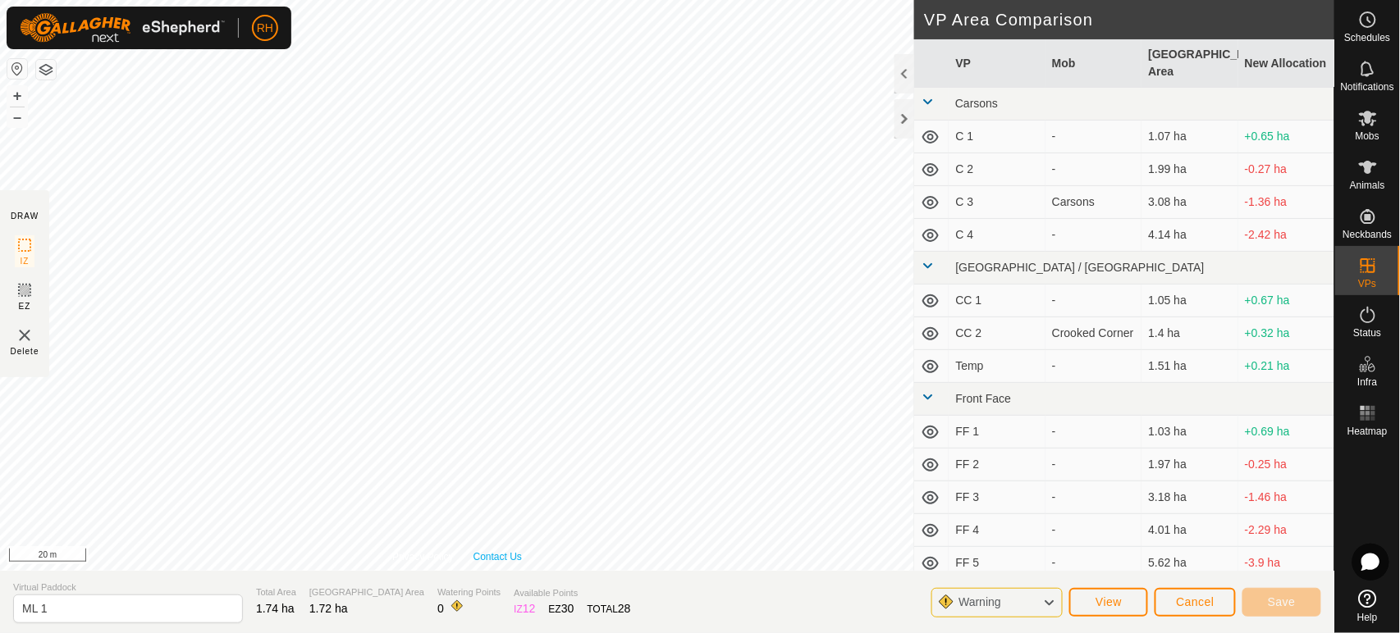
click at [482, 550] on div "Privacy Policy Contact Us + – ⇧ i 20 m" at bounding box center [457, 285] width 914 height 571
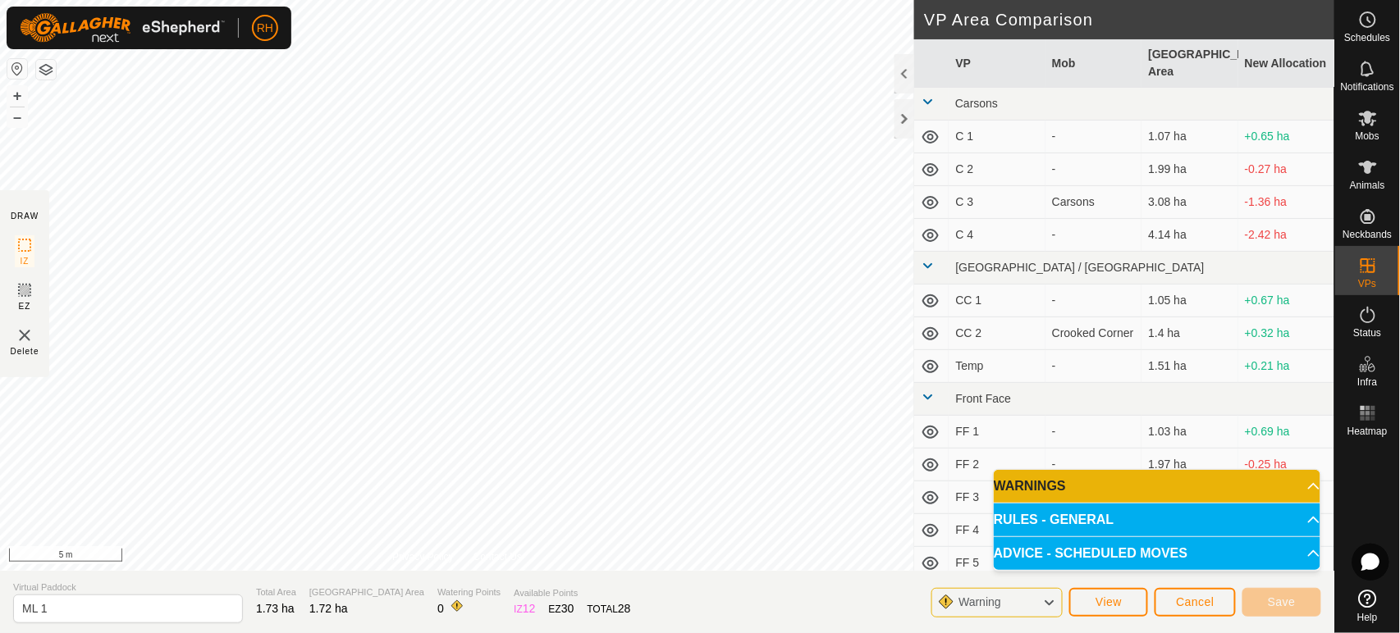
click at [1038, 602] on div "Warning" at bounding box center [996, 603] width 131 height 30
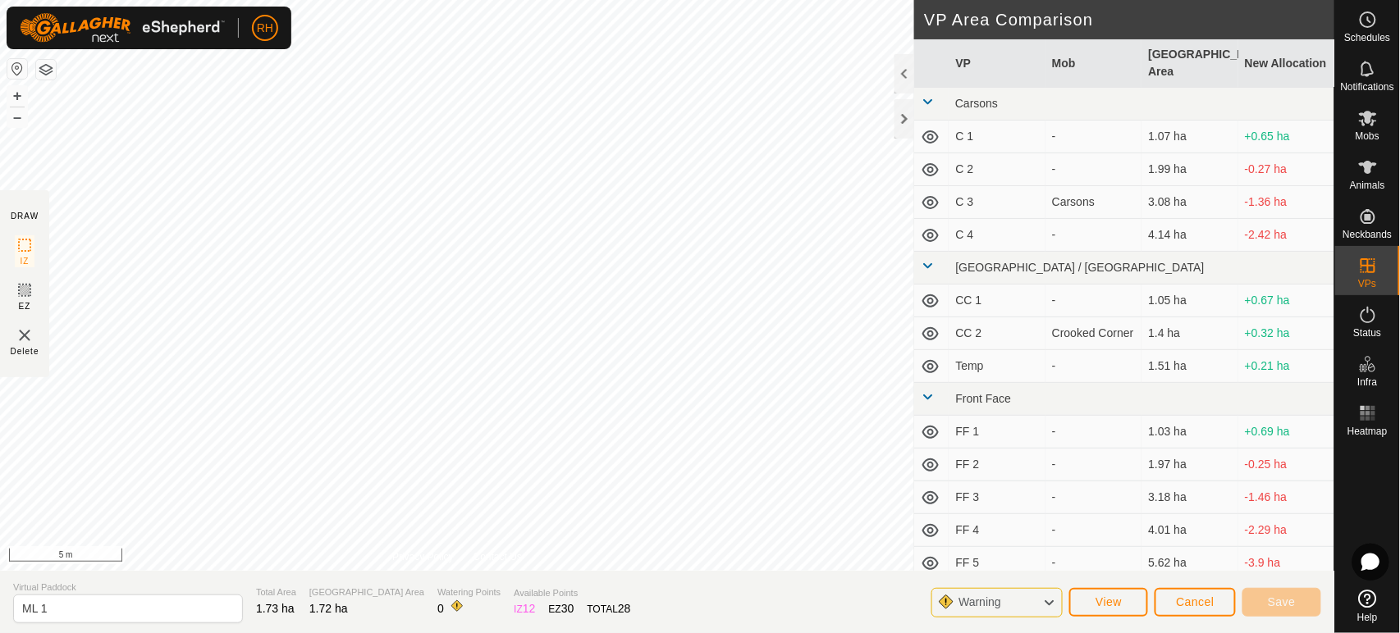
click at [1048, 597] on icon at bounding box center [1048, 602] width 13 height 21
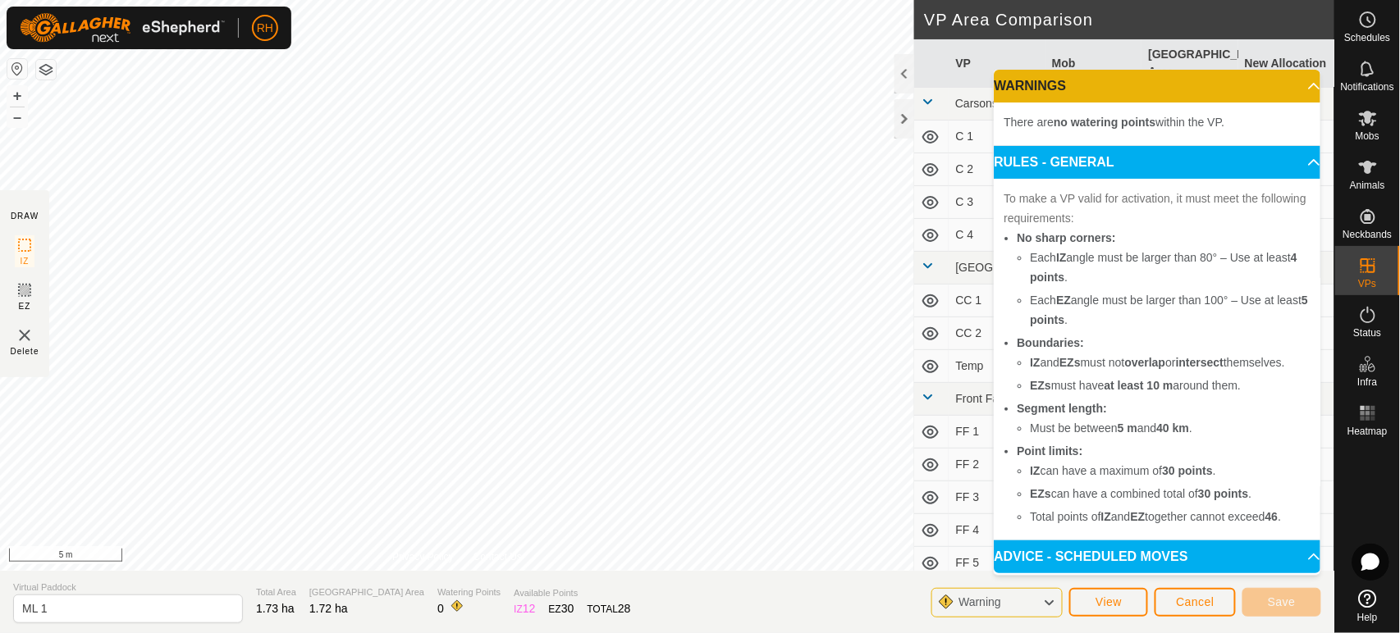
click at [1048, 597] on icon at bounding box center [1048, 602] width 13 height 21
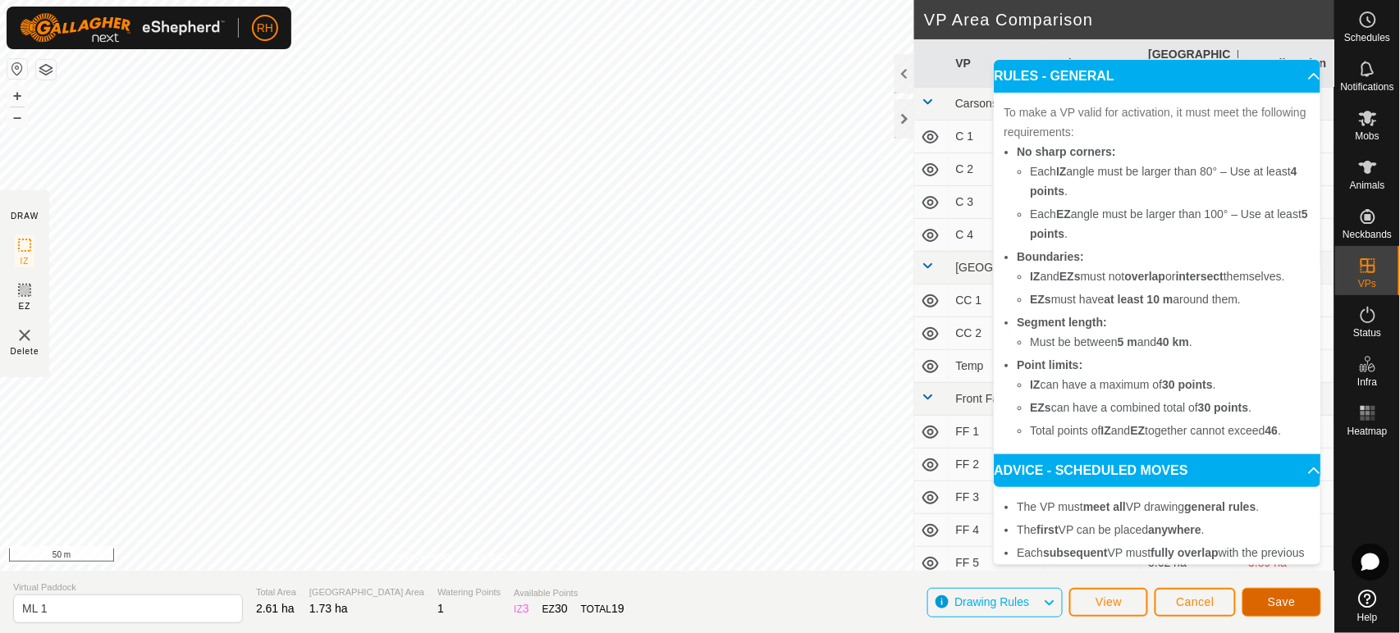
click at [1278, 605] on span "Save" at bounding box center [1282, 602] width 28 height 13
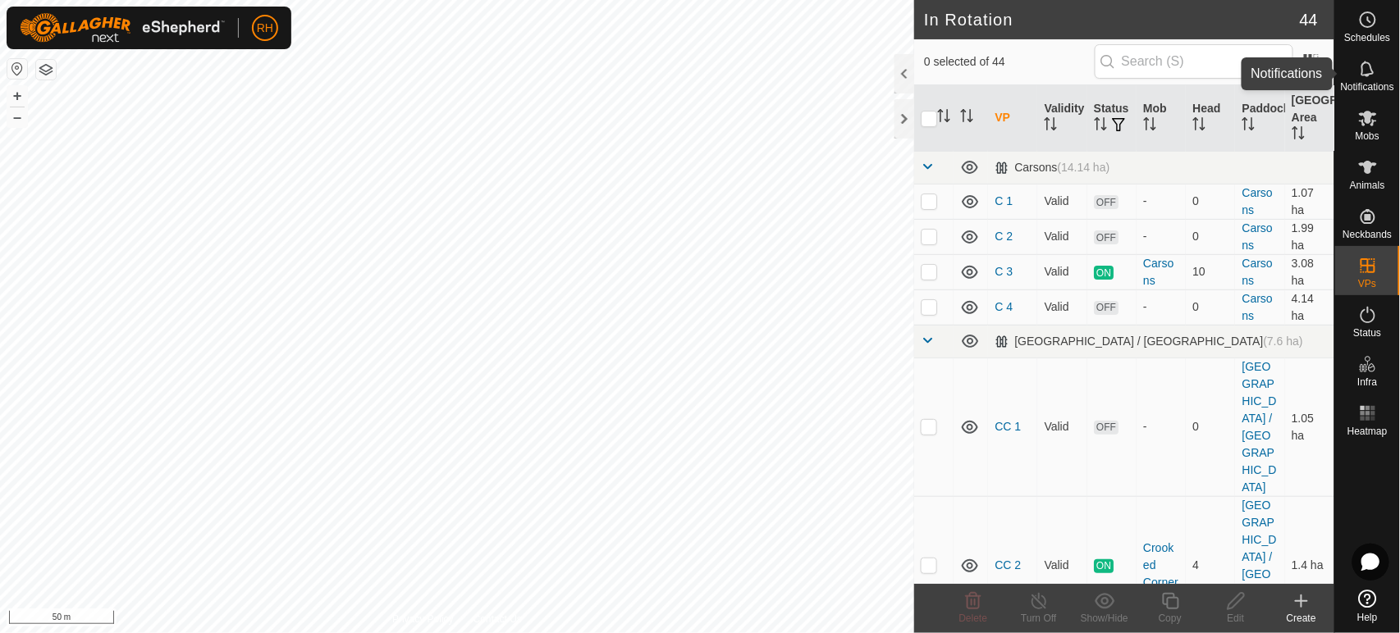
click at [1359, 71] on icon at bounding box center [1368, 69] width 20 height 20
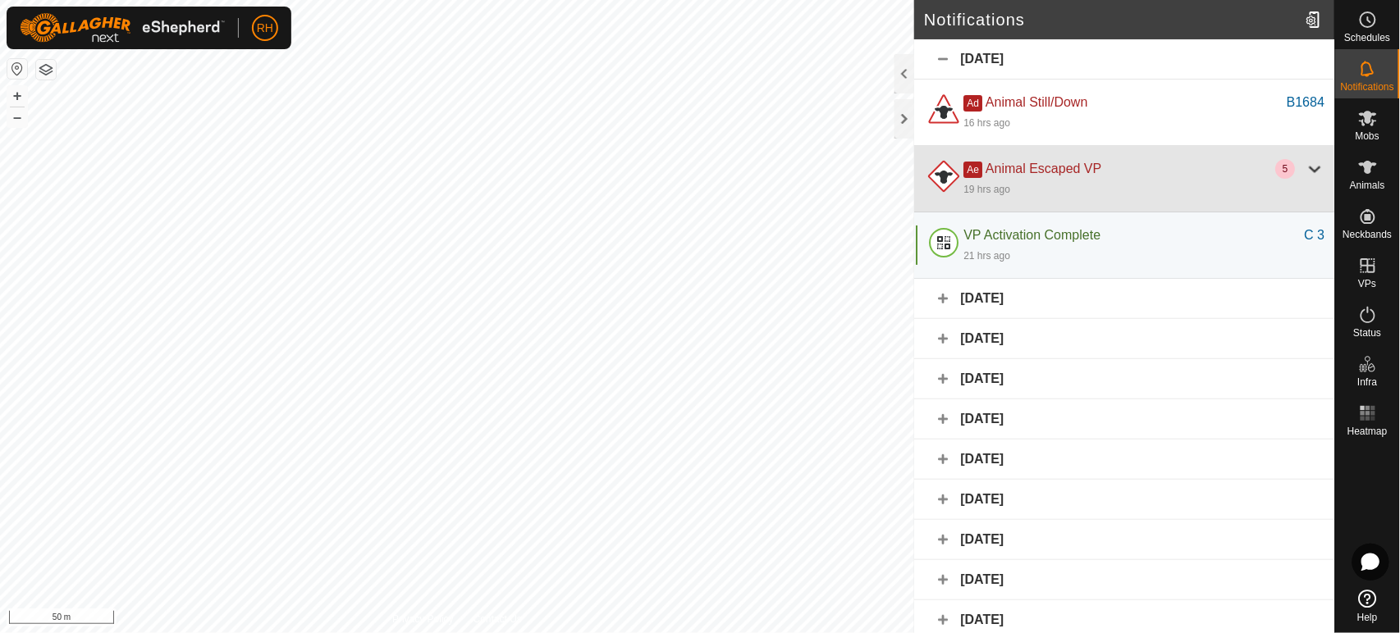
click at [1304, 168] on div at bounding box center [1314, 169] width 20 height 20
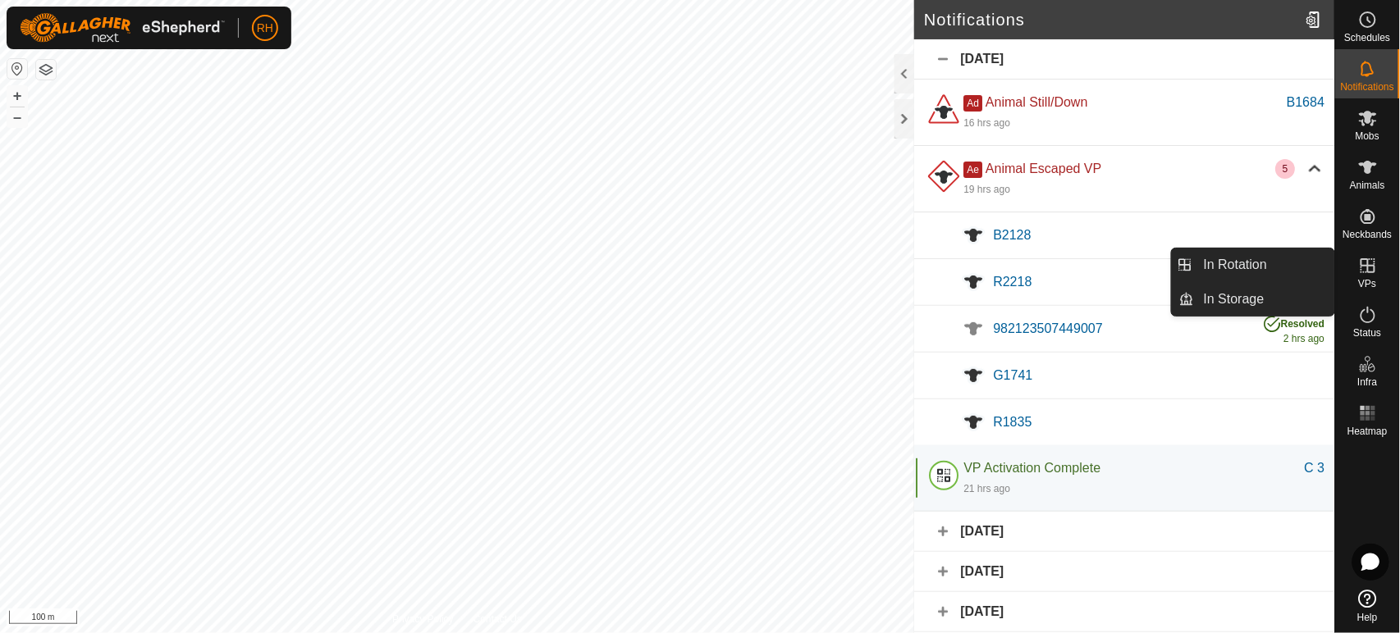
click at [1372, 263] on icon at bounding box center [1368, 266] width 20 height 20
click at [1223, 268] on link "In Rotation" at bounding box center [1264, 265] width 140 height 33
